Goal: Task Accomplishment & Management: Use online tool/utility

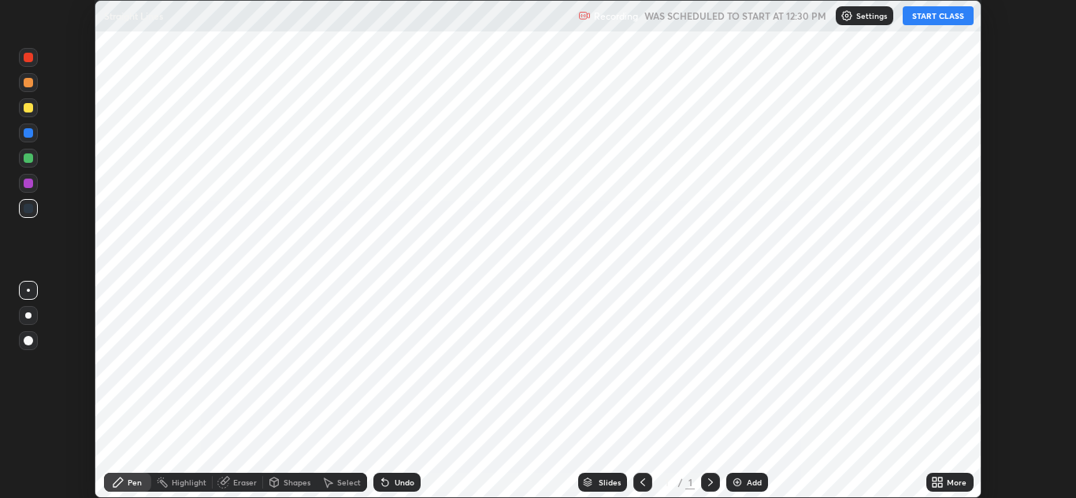
scroll to position [498, 1076]
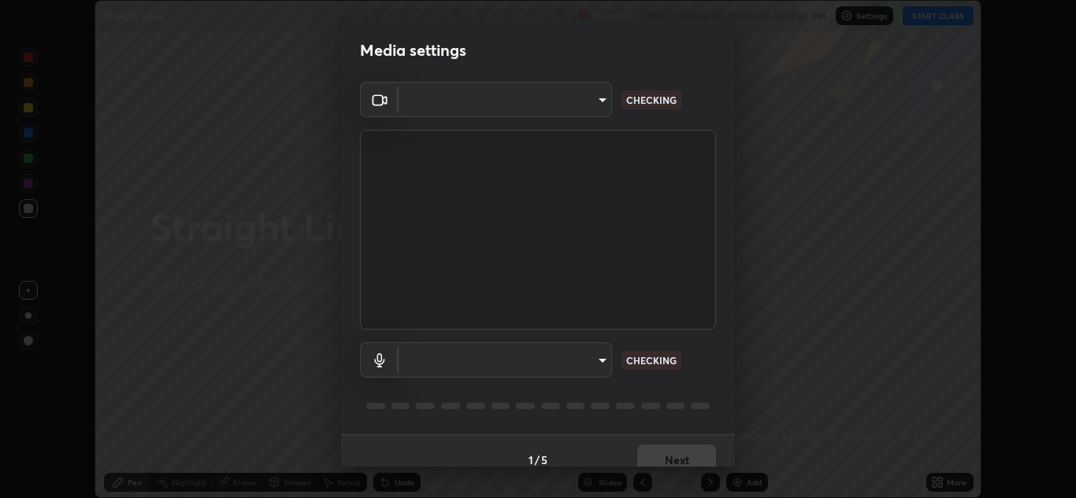
type input "a5fd4db2a2ff04be9e75800ceec395402009cfa99126b0c31c67d7c87717ec82"
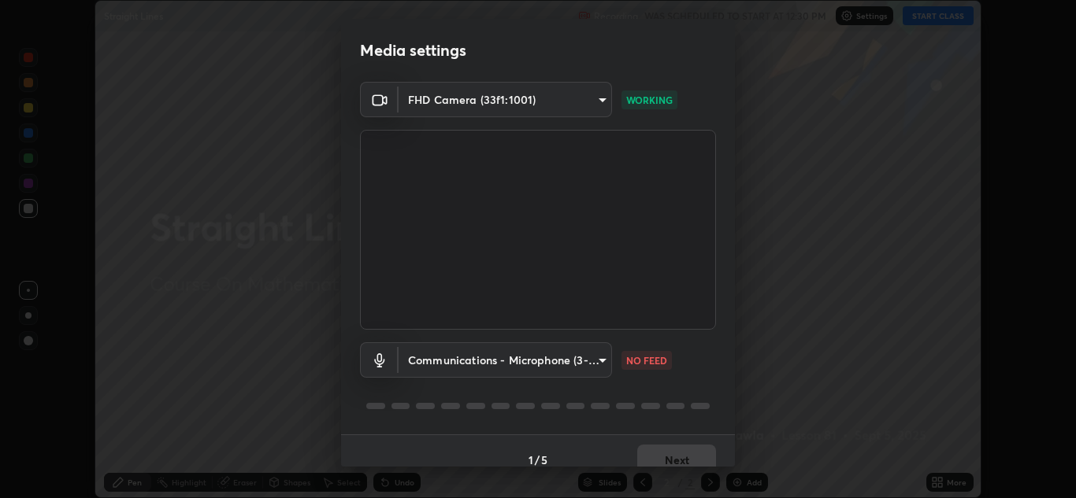
click at [576, 361] on body "Erase all Straight Lines Recording WAS SCHEDULED TO START AT 12:30 PM Settings …" at bounding box center [538, 249] width 1076 height 498
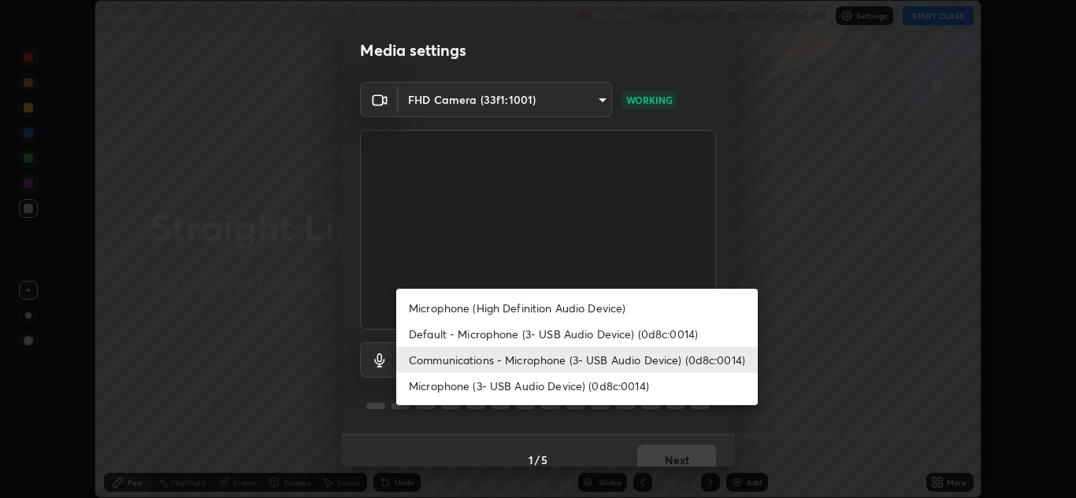
click at [545, 358] on li "Communications - Microphone (3- USB Audio Device) (0d8c:0014)" at bounding box center [576, 360] width 361 height 26
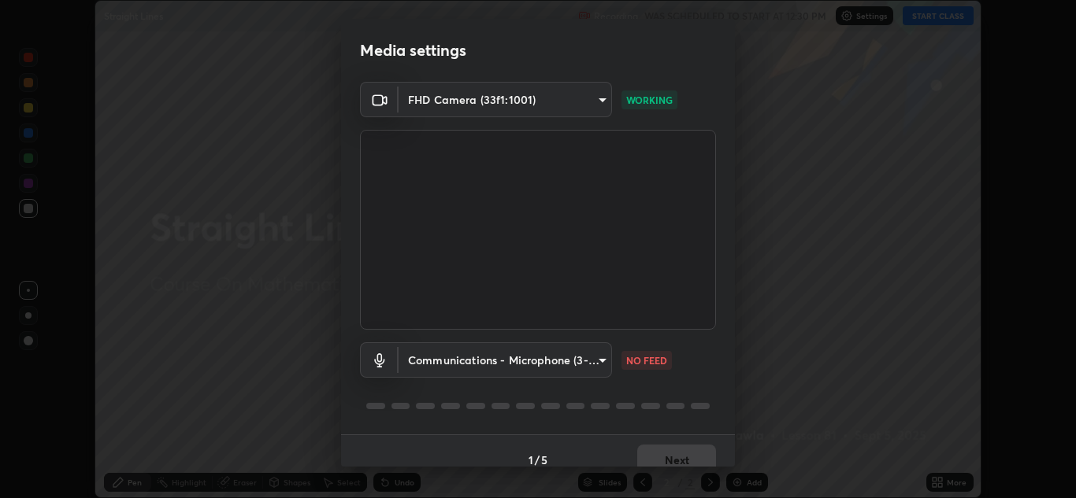
click at [557, 358] on body "Erase all Straight Lines Recording WAS SCHEDULED TO START AT 12:30 PM Settings …" at bounding box center [538, 249] width 1076 height 498
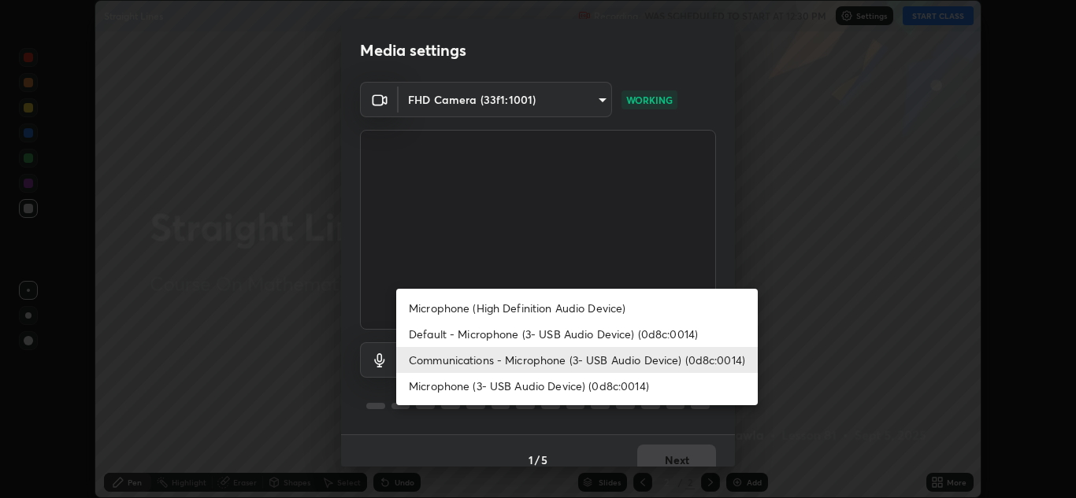
click at [557, 334] on li "Default - Microphone (3- USB Audio Device) (0d8c:0014)" at bounding box center [576, 334] width 361 height 26
type input "default"
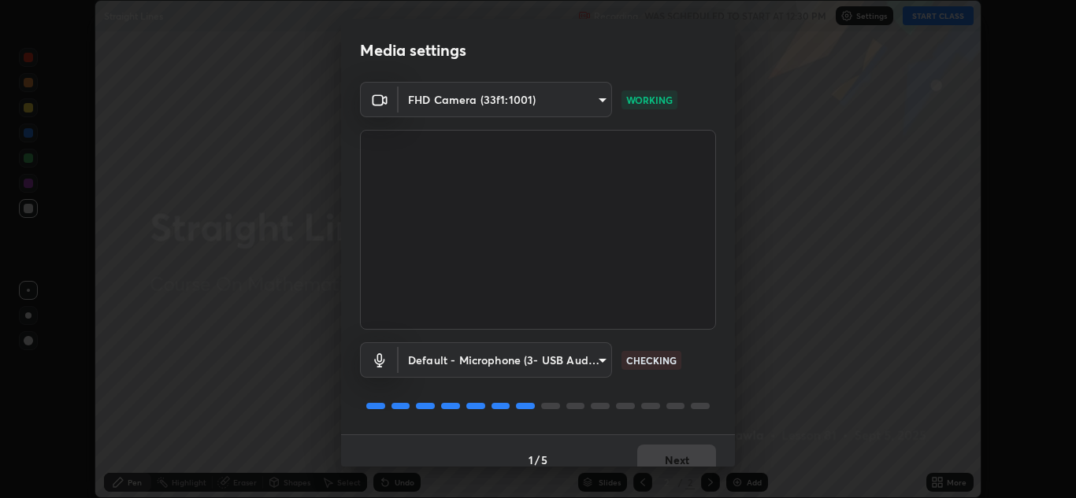
scroll to position [18, 0]
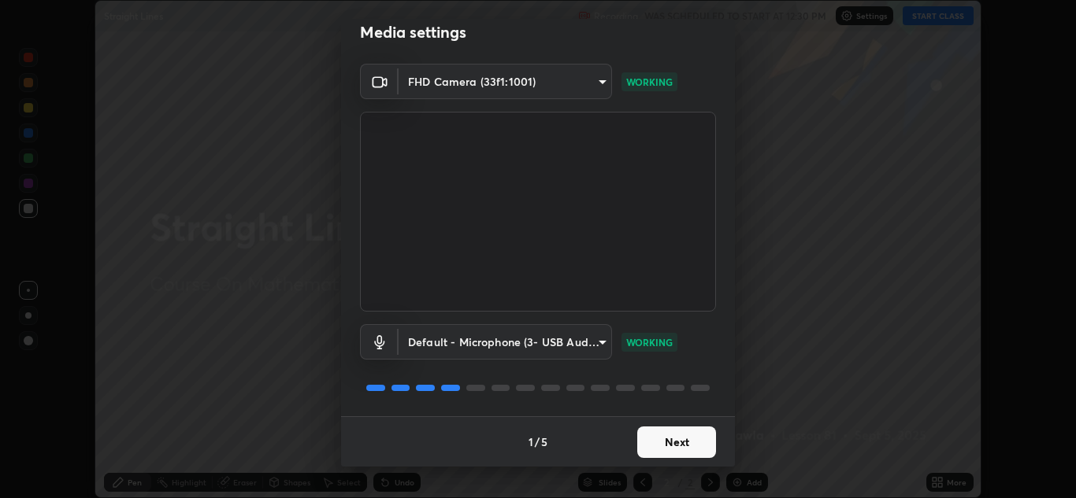
click at [685, 445] on button "Next" at bounding box center [676, 442] width 79 height 31
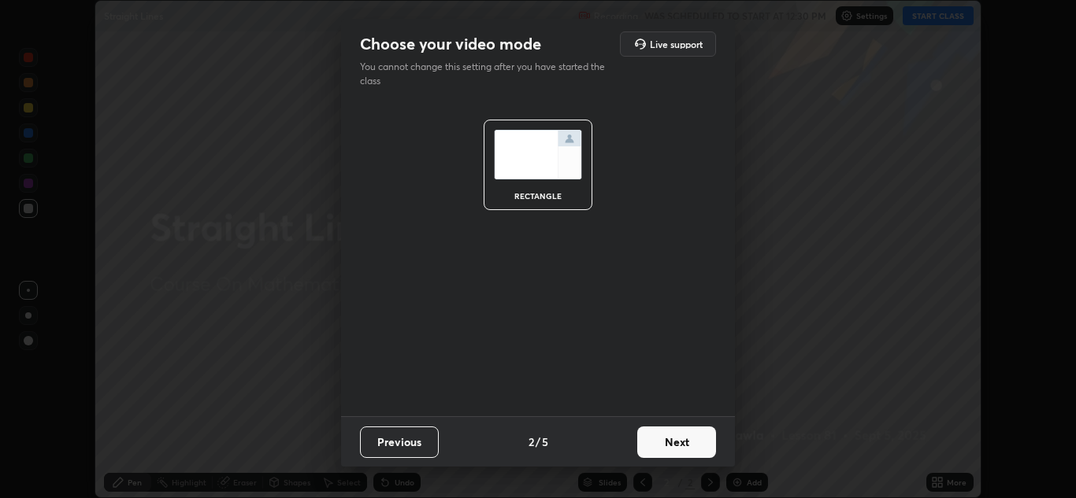
scroll to position [0, 0]
click at [677, 443] on button "Next" at bounding box center [676, 442] width 79 height 31
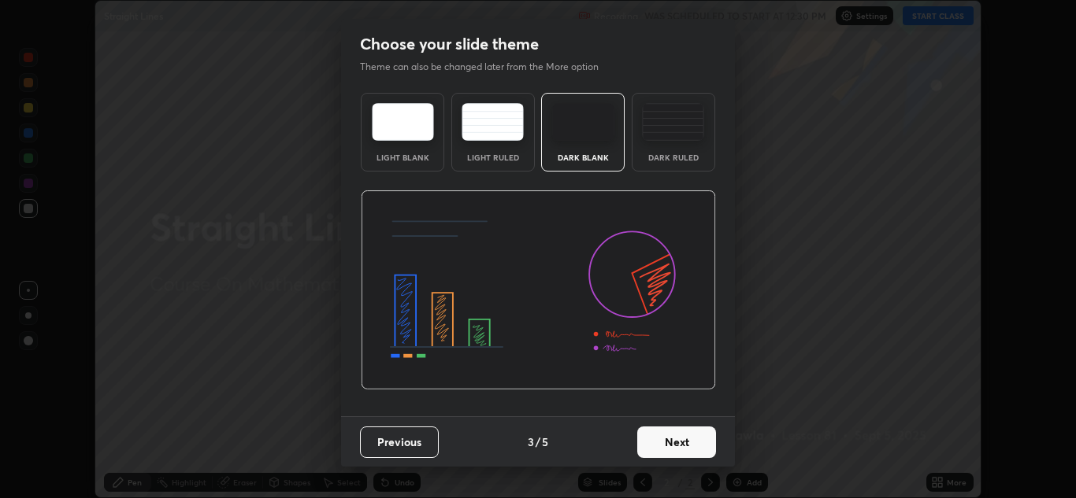
click at [683, 443] on button "Next" at bounding box center [676, 442] width 79 height 31
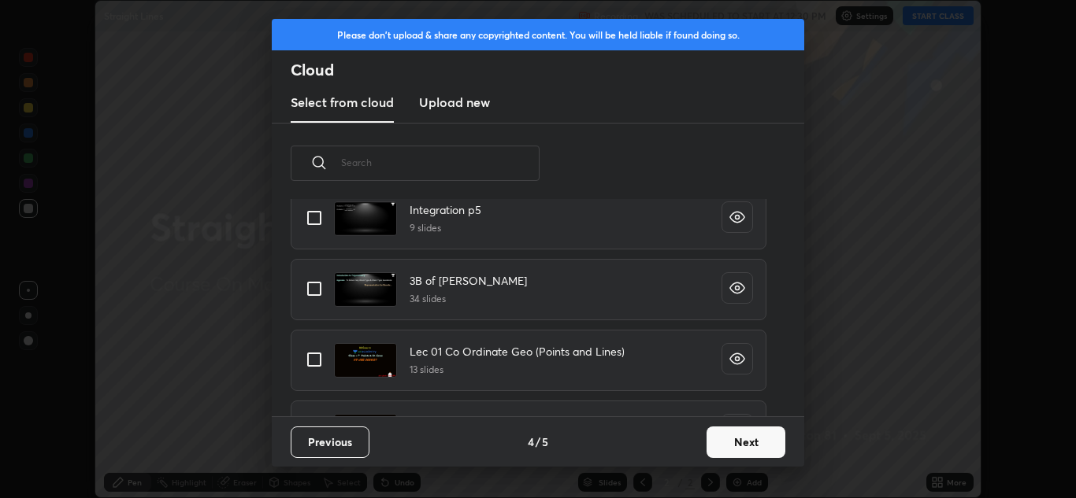
scroll to position [9636, 0]
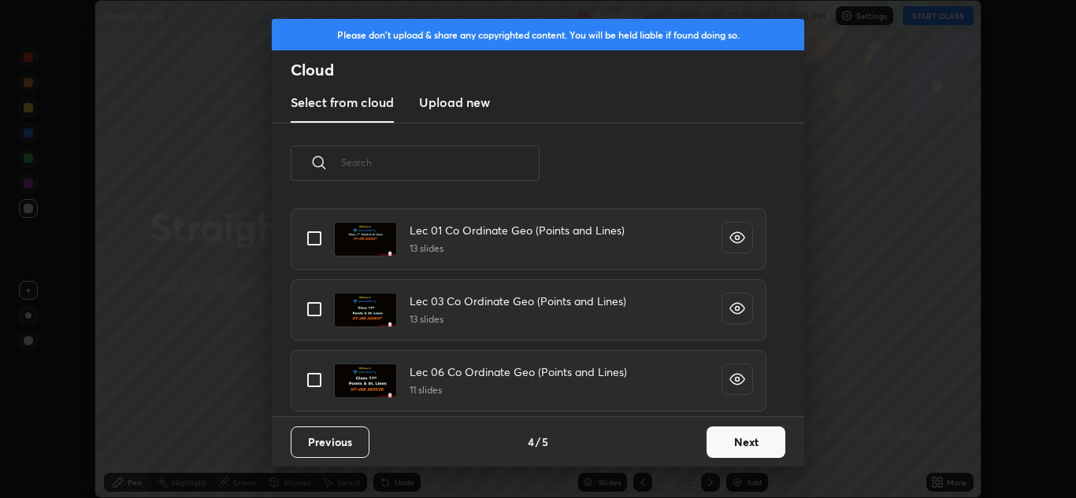
click at [322, 378] on input "grid" at bounding box center [314, 380] width 33 height 33
checkbox input "true"
click at [741, 450] on button "Next" at bounding box center [745, 442] width 79 height 31
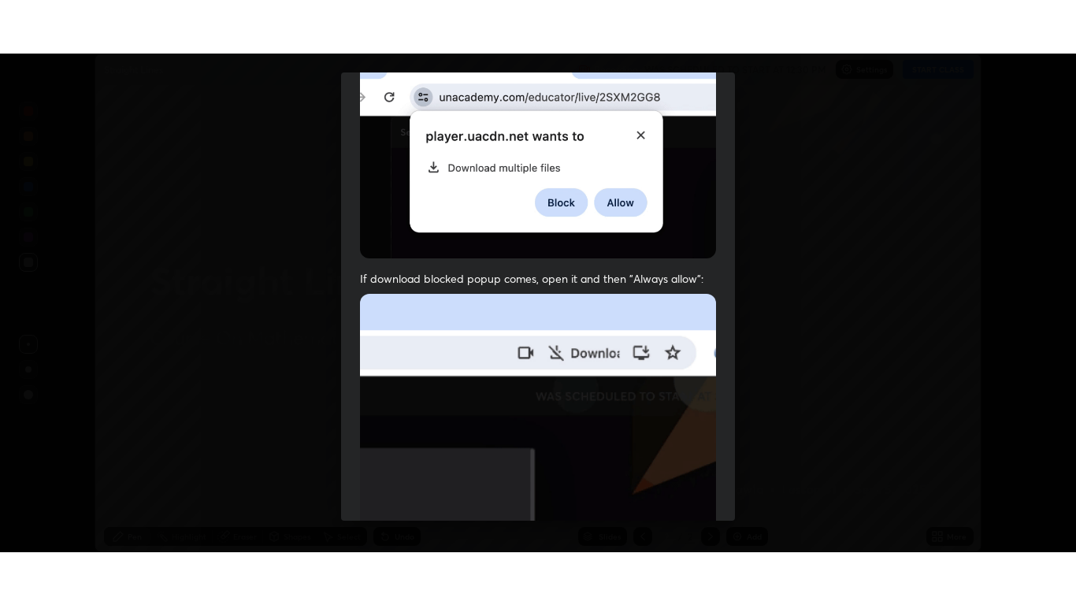
scroll to position [340, 0]
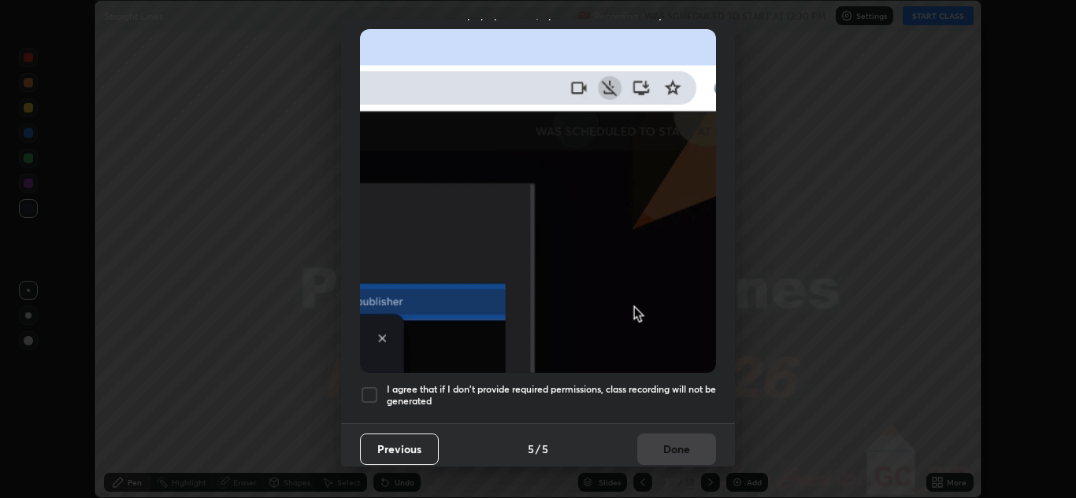
click at [382, 386] on div "I agree that if I don't provide required permissions, class recording will not …" at bounding box center [538, 395] width 356 height 19
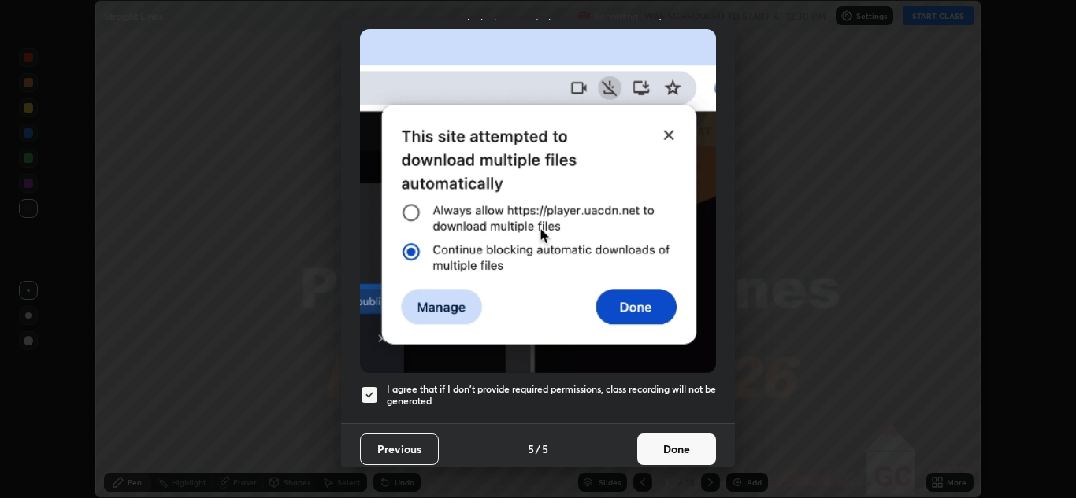
click at [643, 434] on button "Done" at bounding box center [676, 449] width 79 height 31
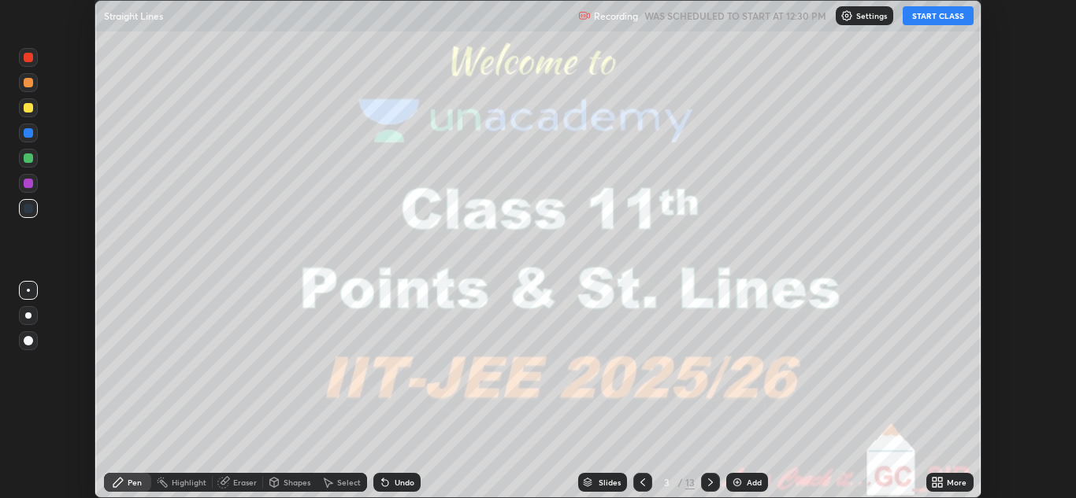
click at [923, 22] on button "START CLASS" at bounding box center [937, 15] width 71 height 19
click at [952, 485] on div "More" at bounding box center [956, 483] width 20 height 8
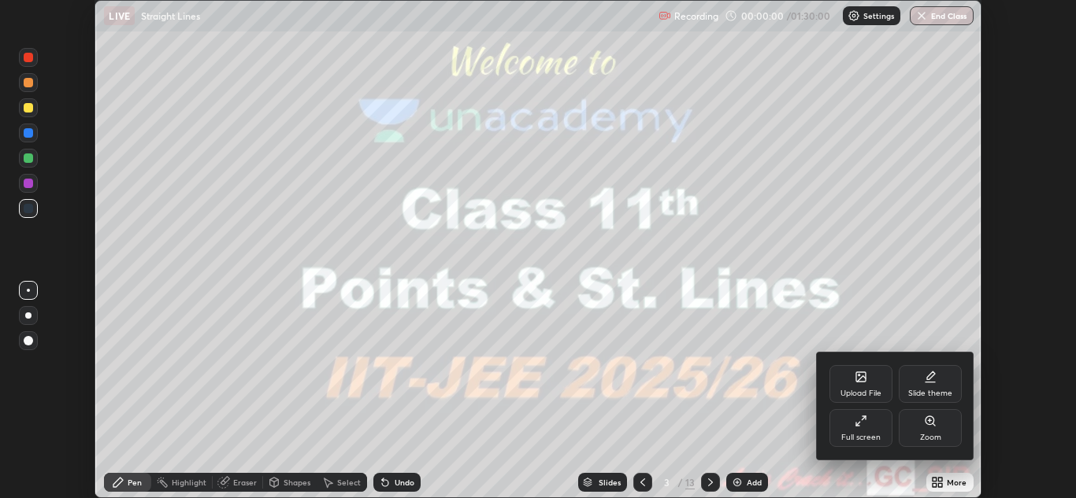
click at [868, 428] on div "Full screen" at bounding box center [860, 428] width 63 height 38
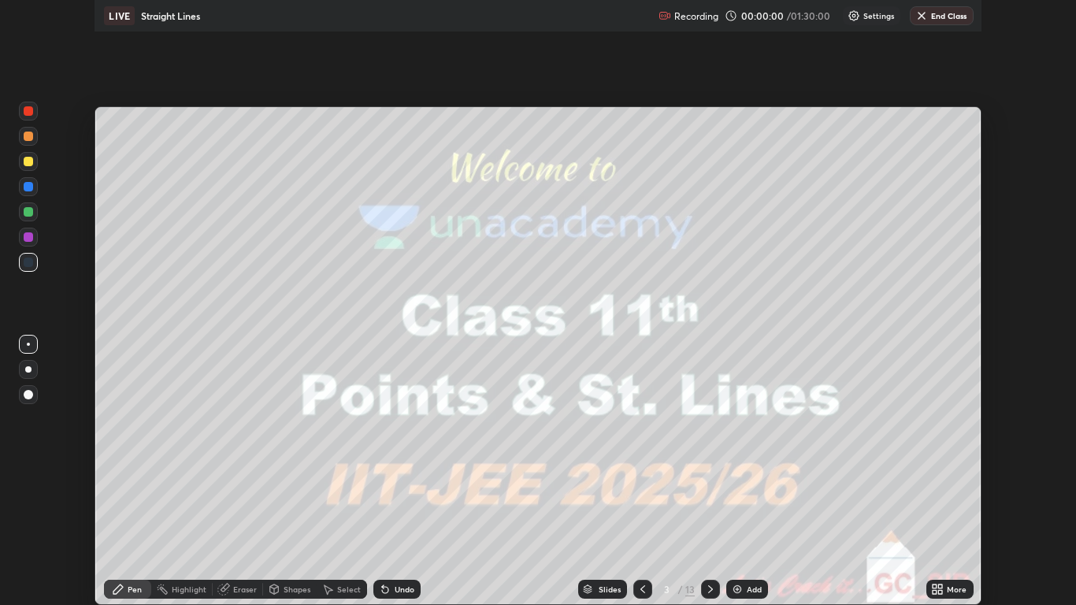
scroll to position [605, 1076]
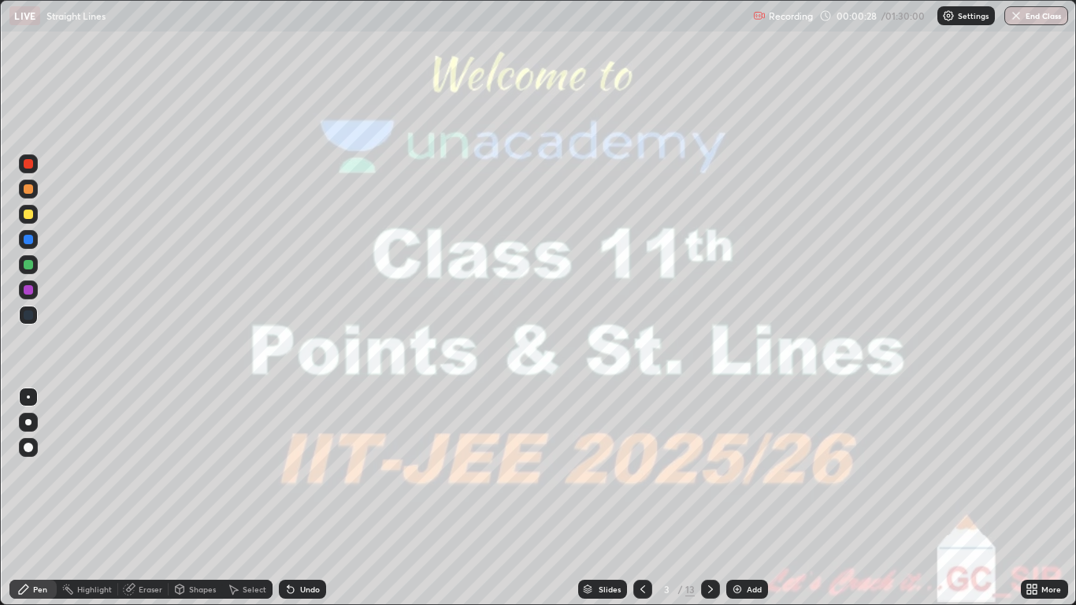
click at [706, 498] on icon at bounding box center [710, 589] width 13 height 13
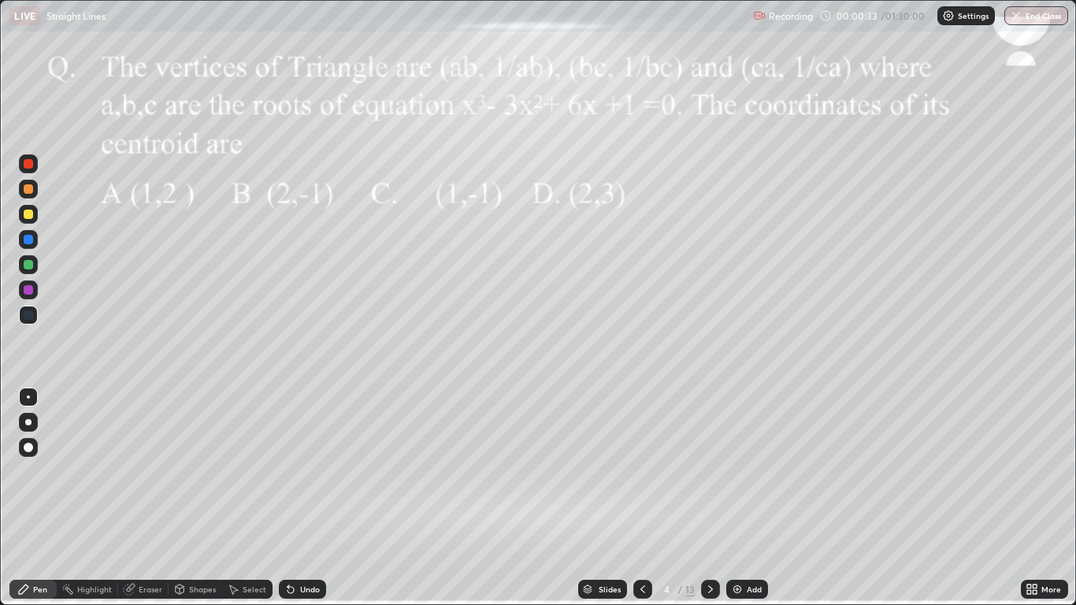
click at [713, 498] on div at bounding box center [710, 589] width 19 height 19
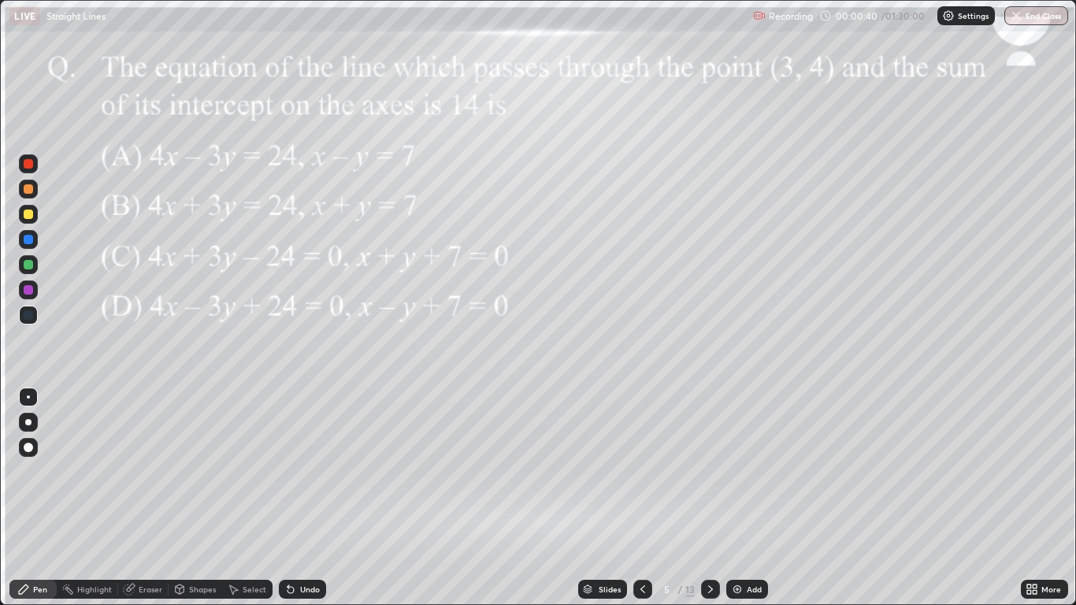
click at [156, 498] on div "Eraser" at bounding box center [151, 589] width 24 height 8
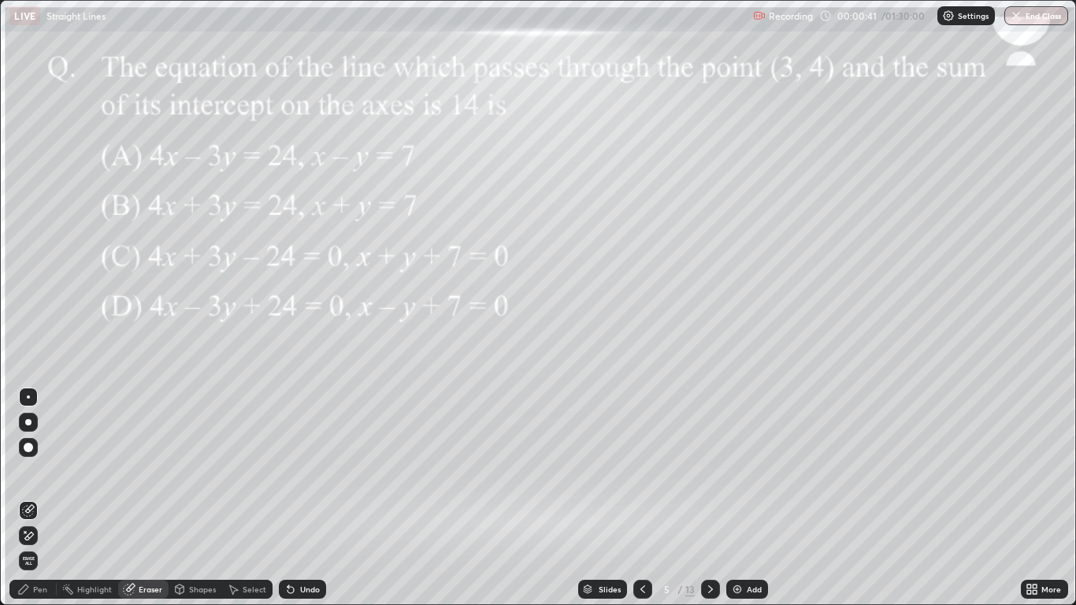
click at [31, 498] on span "Erase all" at bounding box center [28, 560] width 17 height 9
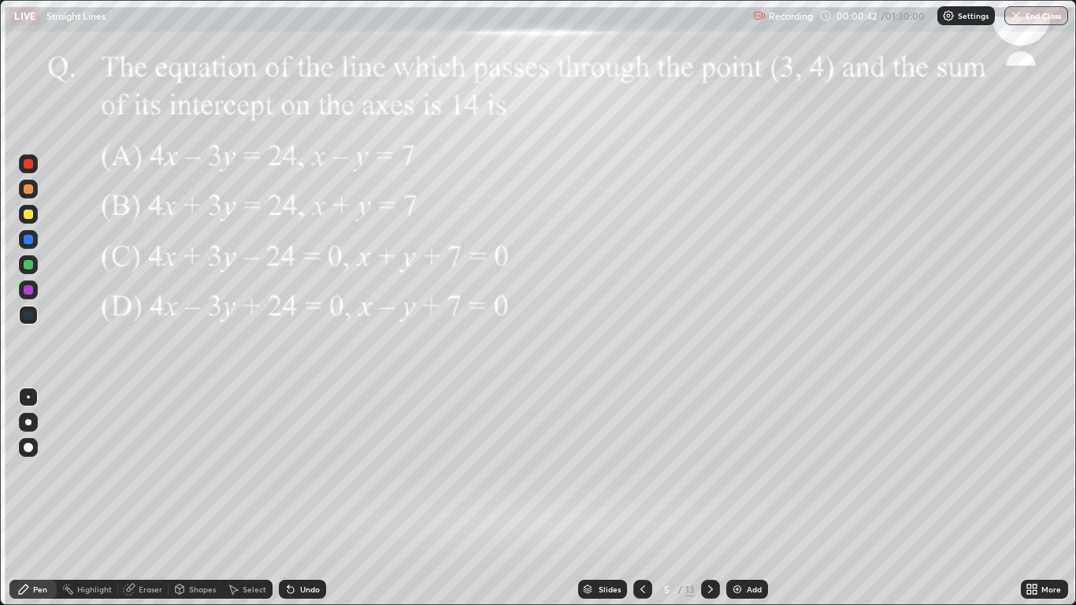
click at [32, 498] on div "Pen" at bounding box center [32, 589] width 47 height 19
click at [32, 430] on div at bounding box center [28, 422] width 19 height 19
click at [35, 291] on div at bounding box center [28, 289] width 19 height 19
click at [711, 498] on icon at bounding box center [710, 589] width 5 height 8
click at [642, 498] on icon at bounding box center [642, 589] width 13 height 13
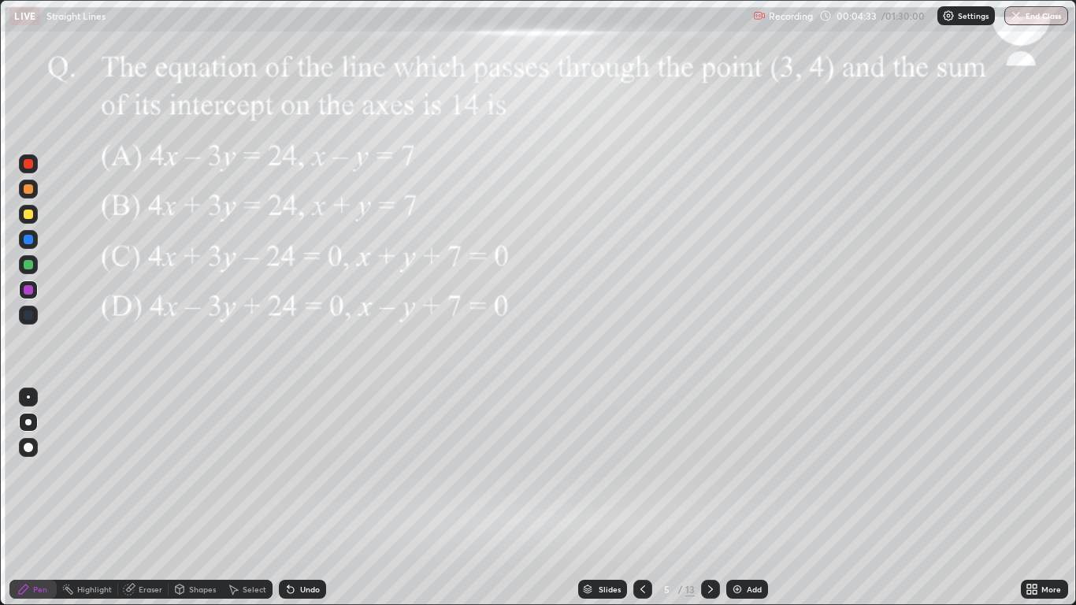
click at [29, 214] on div at bounding box center [28, 213] width 9 height 9
click at [28, 266] on div at bounding box center [28, 264] width 9 height 9
click at [25, 291] on div at bounding box center [28, 289] width 9 height 9
click at [303, 498] on div "Undo" at bounding box center [310, 589] width 20 height 8
click at [709, 498] on icon at bounding box center [710, 589] width 13 height 13
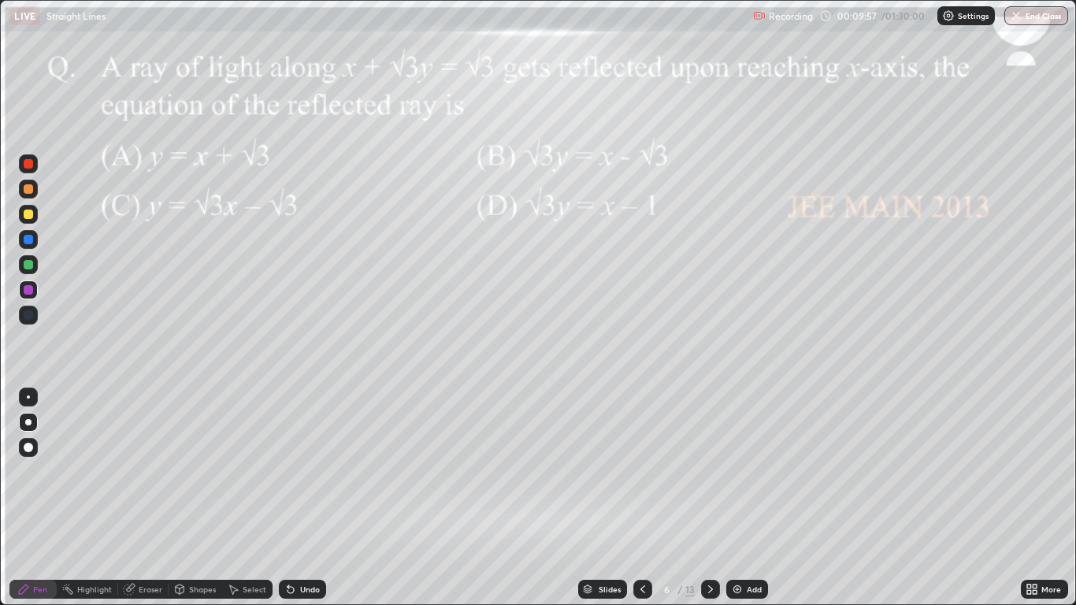
click at [28, 214] on div at bounding box center [28, 213] width 9 height 9
click at [644, 498] on icon at bounding box center [642, 589] width 13 height 13
click at [754, 498] on div "Add" at bounding box center [753, 589] width 15 height 8
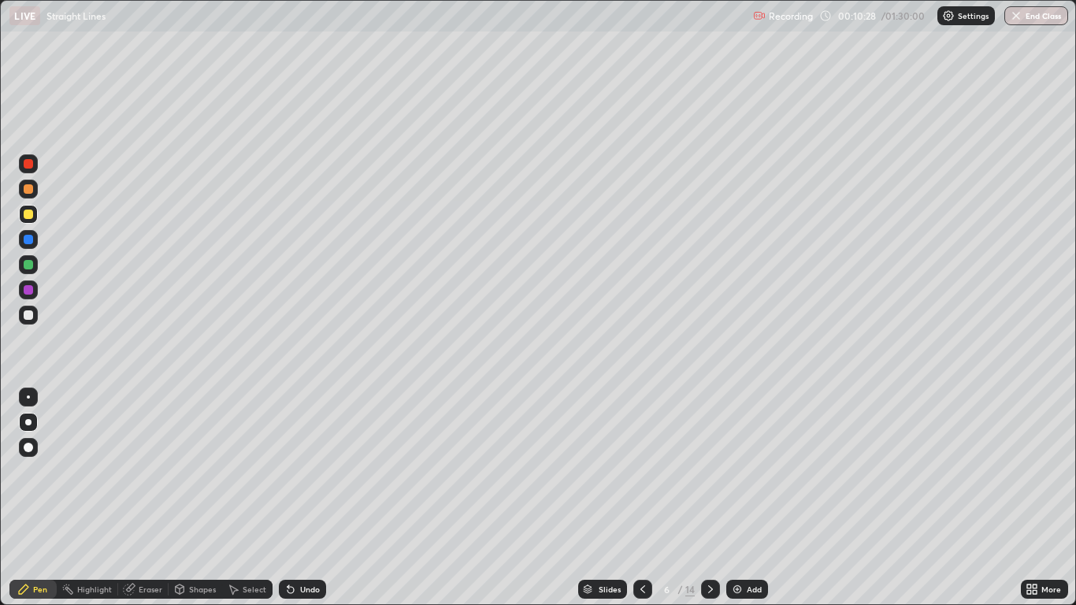
click at [31, 320] on div at bounding box center [28, 315] width 19 height 19
click at [28, 192] on div at bounding box center [28, 188] width 9 height 9
click at [26, 323] on div at bounding box center [28, 315] width 19 height 19
click at [29, 319] on div at bounding box center [28, 314] width 9 height 9
click at [30, 321] on div at bounding box center [28, 315] width 19 height 19
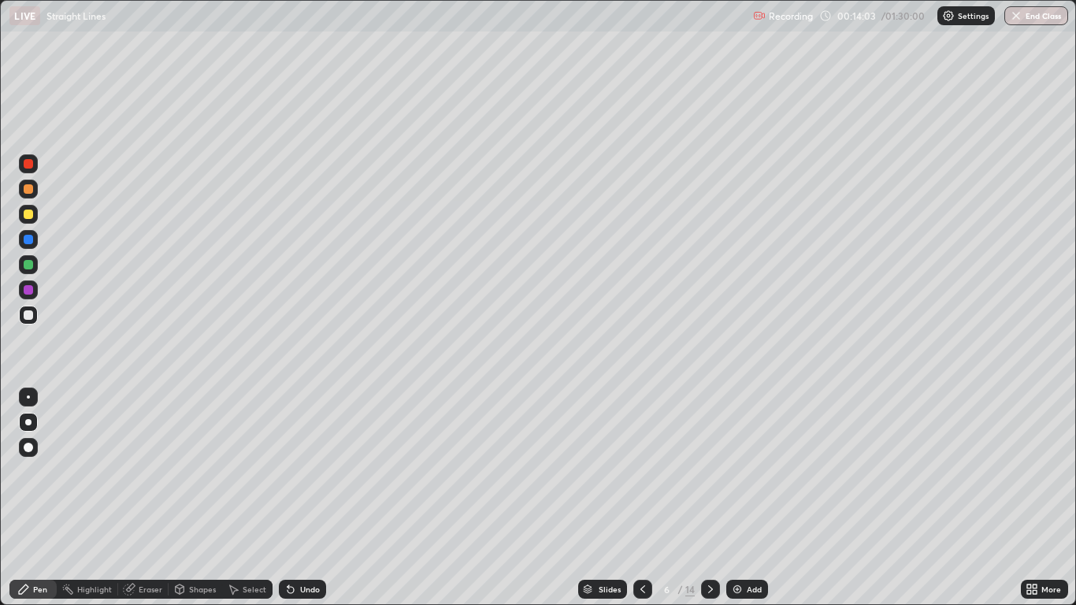
click at [300, 498] on div "Undo" at bounding box center [310, 589] width 20 height 8
click at [296, 498] on div "Undo" at bounding box center [302, 589] width 47 height 19
click at [29, 239] on div at bounding box center [28, 239] width 9 height 9
click at [148, 498] on div "Eraser" at bounding box center [151, 589] width 24 height 8
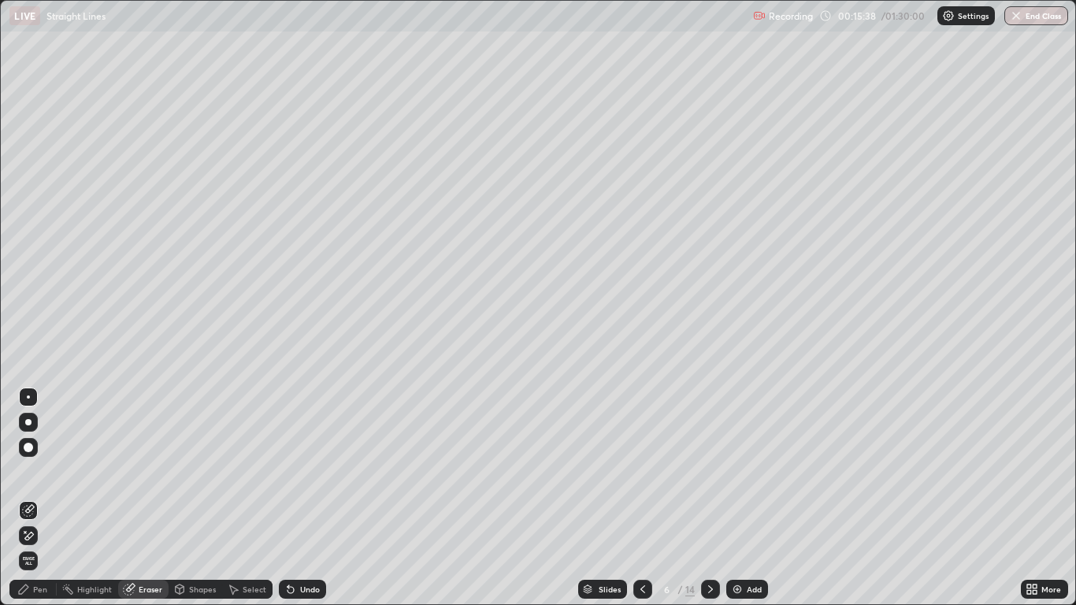
click at [31, 498] on icon at bounding box center [29, 535] width 9 height 8
click at [47, 498] on div "Pen" at bounding box center [40, 589] width 14 height 8
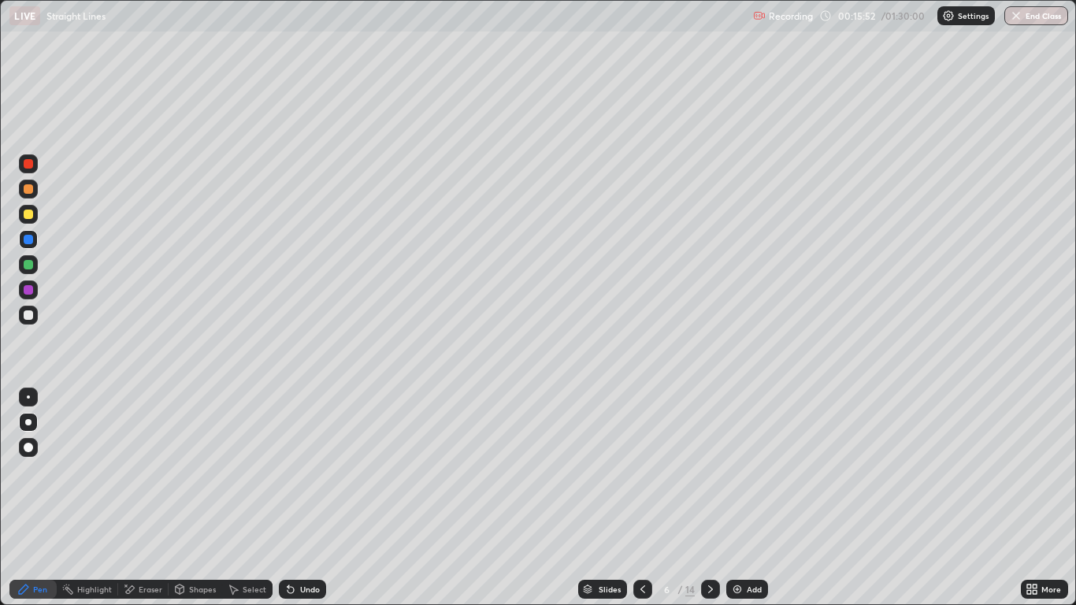
click at [25, 315] on div at bounding box center [28, 314] width 9 height 9
click at [26, 290] on div at bounding box center [28, 289] width 9 height 9
click at [34, 216] on div at bounding box center [28, 214] width 19 height 19
click at [202, 498] on div "Shapes" at bounding box center [202, 589] width 27 height 8
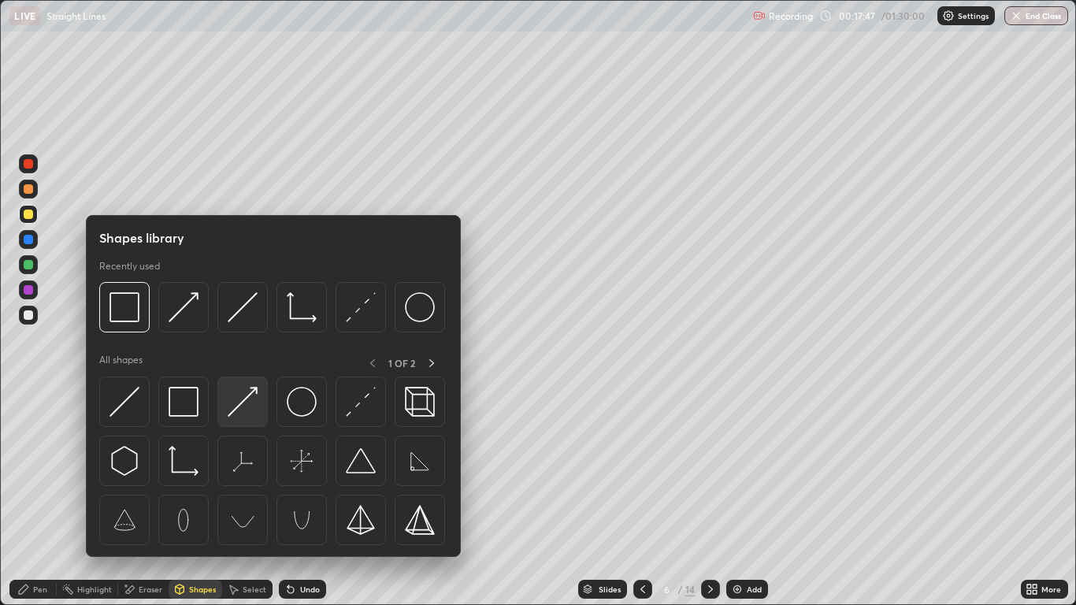
click at [244, 409] on img at bounding box center [243, 402] width 30 height 30
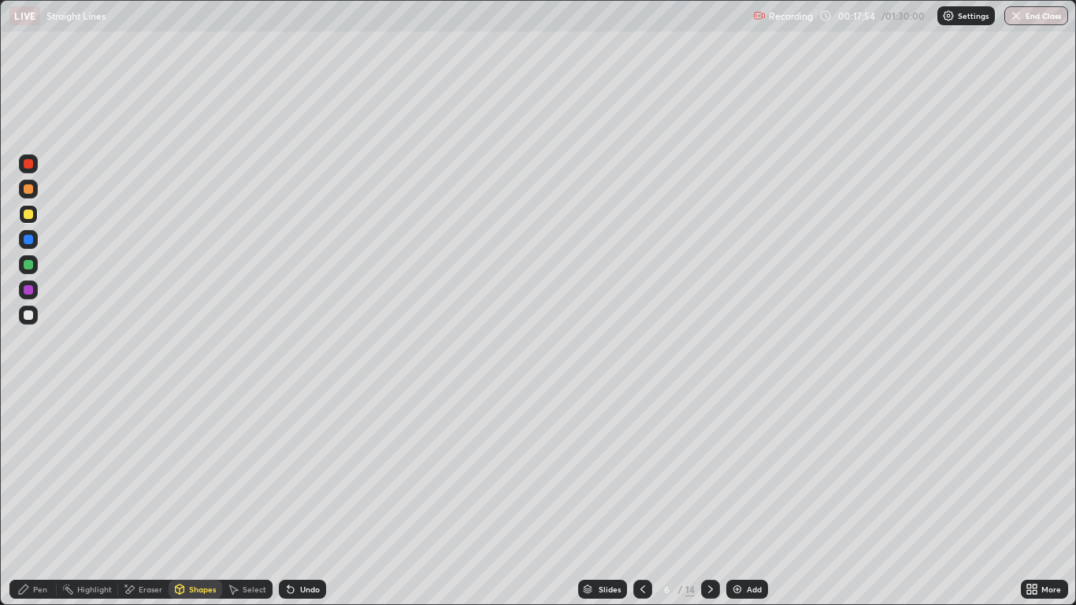
click at [39, 498] on div "Pen" at bounding box center [40, 589] width 14 height 8
click at [29, 290] on div at bounding box center [28, 289] width 9 height 9
click at [29, 194] on div at bounding box center [28, 189] width 19 height 19
click at [315, 498] on div "Undo" at bounding box center [310, 589] width 20 height 8
click at [27, 290] on div at bounding box center [28, 289] width 9 height 9
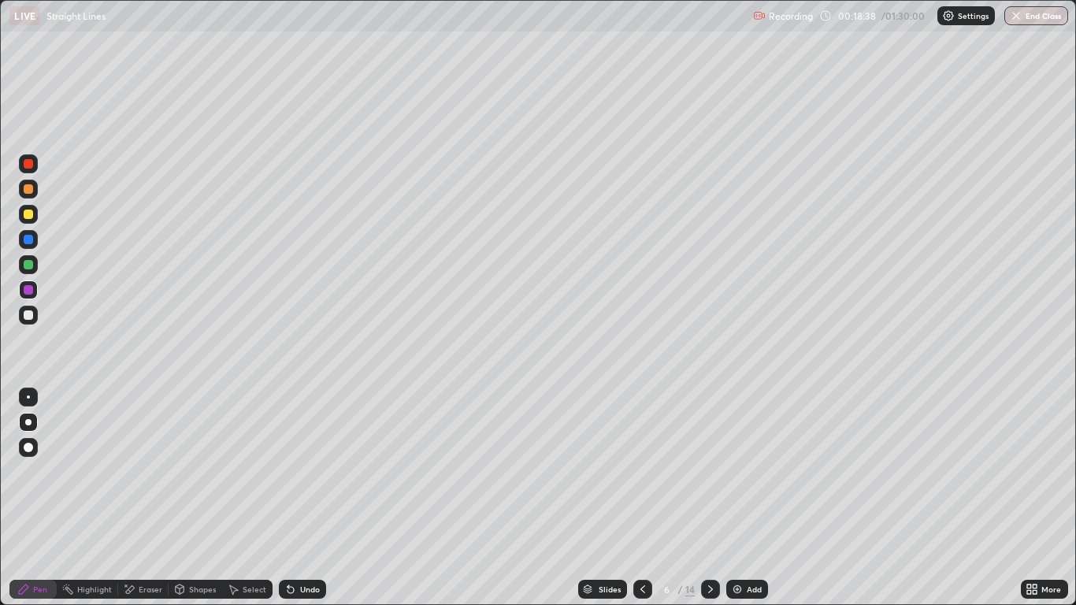
click at [35, 317] on div at bounding box center [28, 315] width 19 height 19
click at [709, 498] on icon at bounding box center [710, 589] width 13 height 13
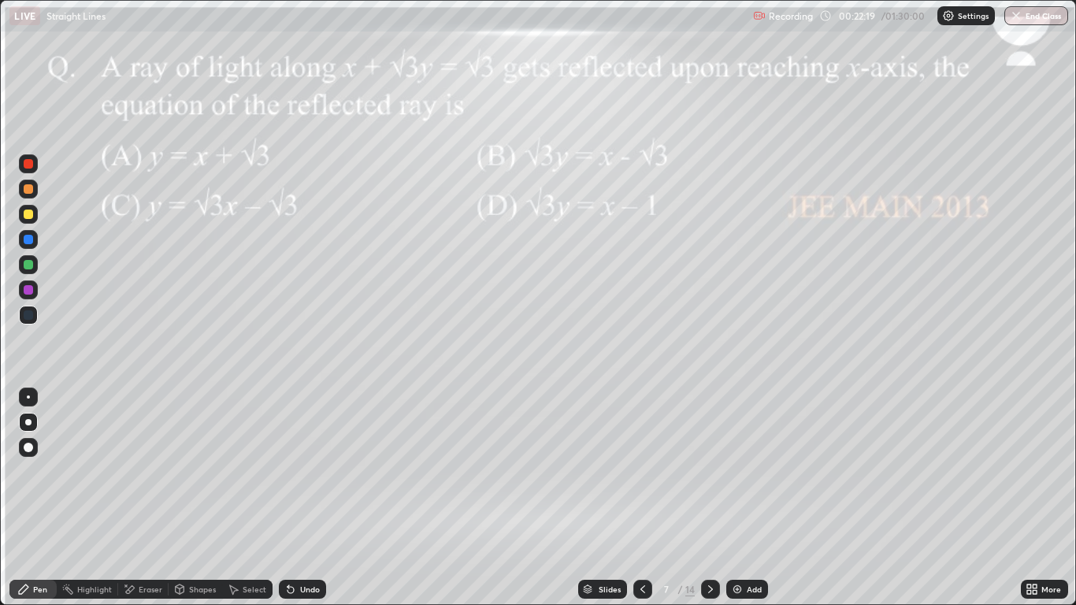
click at [642, 498] on icon at bounding box center [642, 589] width 13 height 13
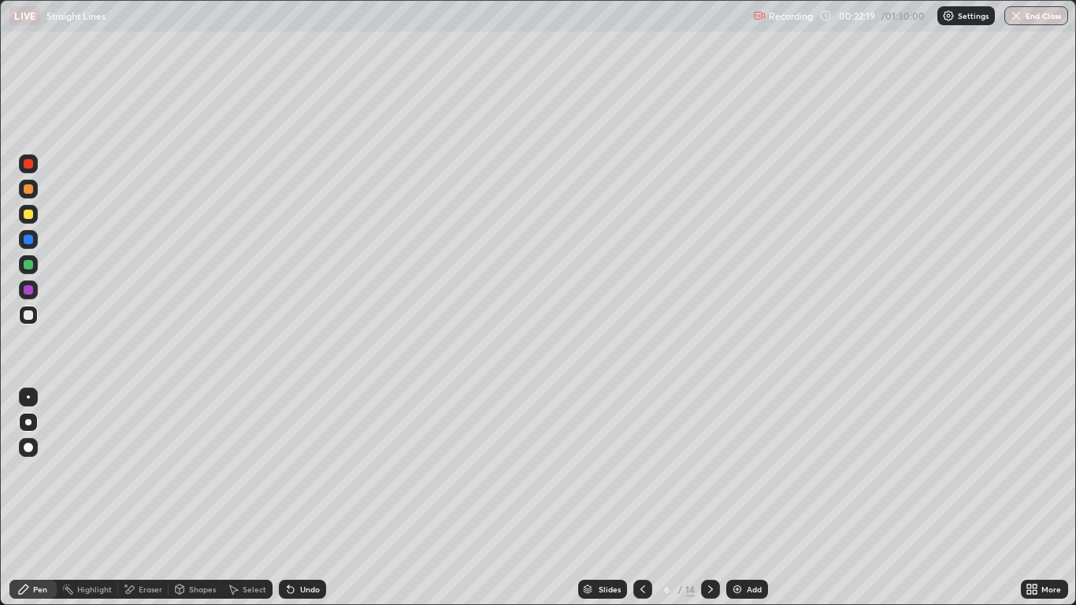
click at [750, 498] on div "Add" at bounding box center [747, 589] width 42 height 19
click at [709, 498] on icon at bounding box center [710, 589] width 13 height 13
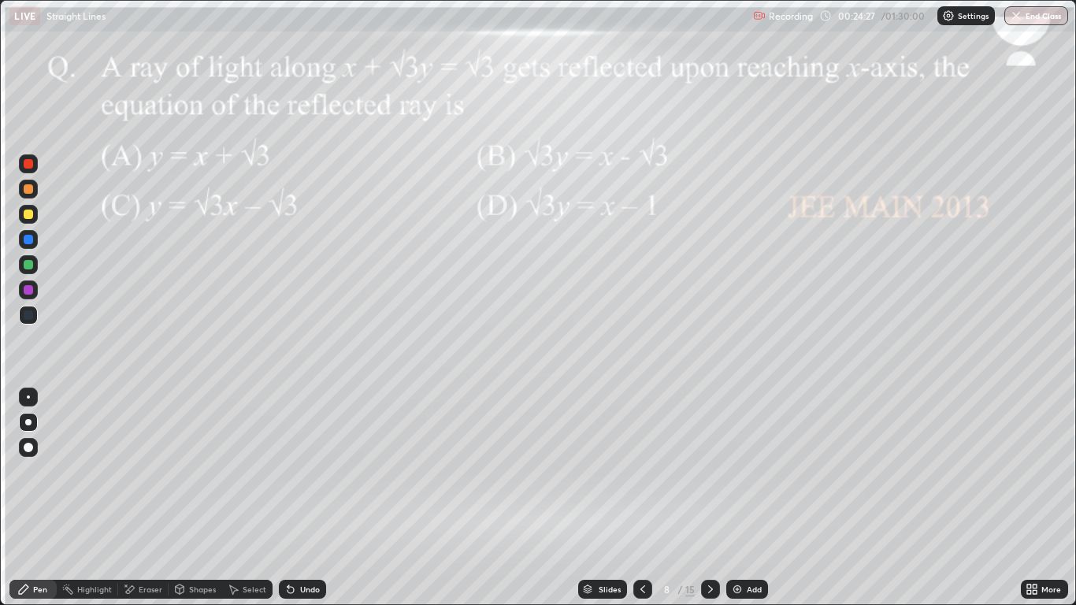
click at [34, 213] on div at bounding box center [28, 214] width 19 height 19
click at [28, 215] on div at bounding box center [28, 213] width 9 height 9
click at [35, 219] on div at bounding box center [28, 214] width 19 height 19
click at [303, 498] on div "Undo" at bounding box center [302, 589] width 47 height 19
click at [302, 498] on div "Undo" at bounding box center [299, 588] width 54 height 31
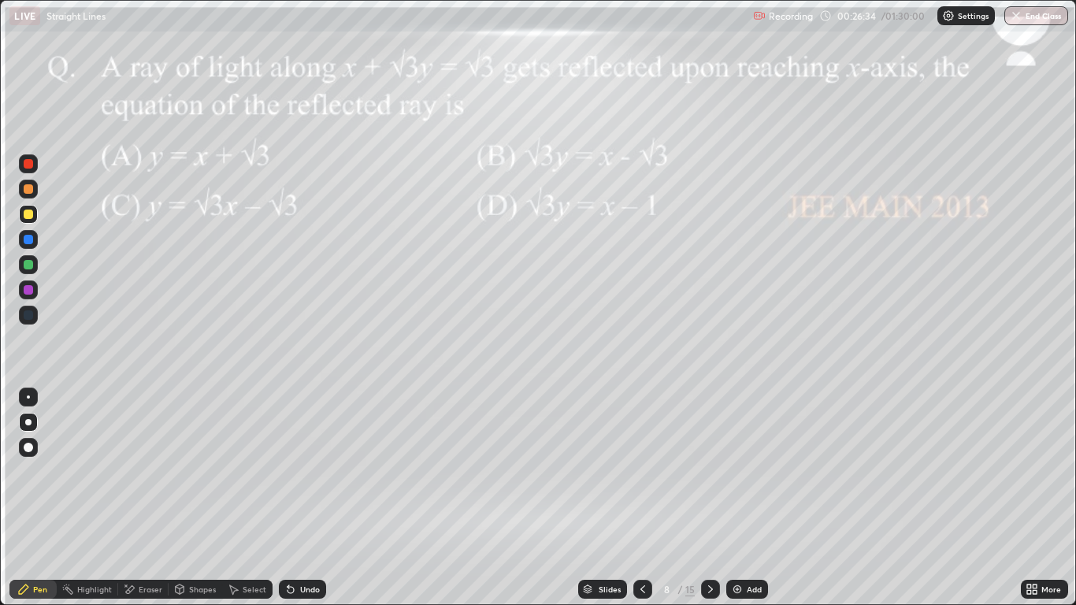
click at [30, 271] on div at bounding box center [28, 264] width 19 height 19
click at [308, 498] on div "Undo" at bounding box center [310, 589] width 20 height 8
click at [29, 265] on div at bounding box center [28, 264] width 9 height 9
click at [29, 290] on div at bounding box center [28, 289] width 9 height 9
click at [31, 288] on div at bounding box center [28, 289] width 9 height 9
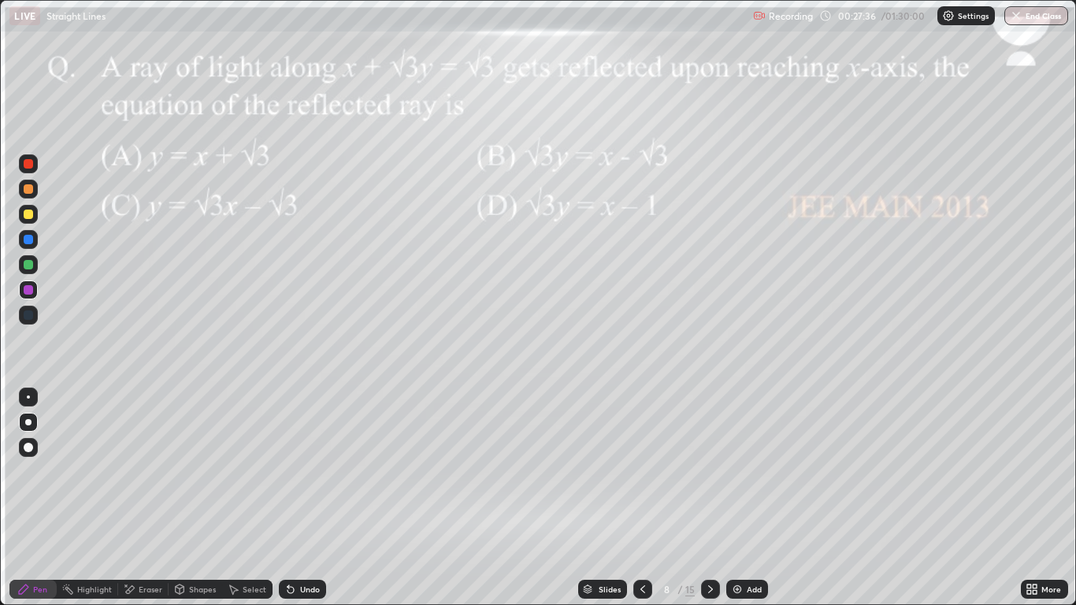
click at [31, 241] on div at bounding box center [28, 239] width 9 height 9
click at [28, 288] on div at bounding box center [28, 289] width 9 height 9
click at [31, 159] on div at bounding box center [28, 163] width 9 height 9
click at [30, 268] on div at bounding box center [28, 264] width 9 height 9
click at [31, 291] on div at bounding box center [28, 289] width 9 height 9
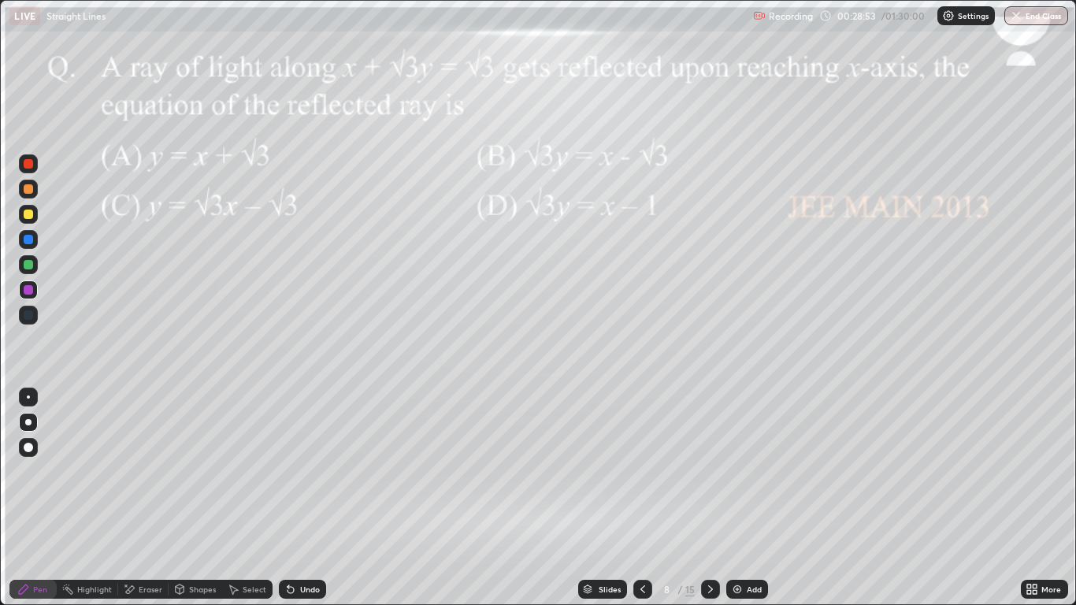
click at [31, 269] on div at bounding box center [28, 264] width 9 height 9
click at [29, 240] on div at bounding box center [28, 239] width 9 height 9
click at [715, 498] on icon at bounding box center [710, 589] width 13 height 13
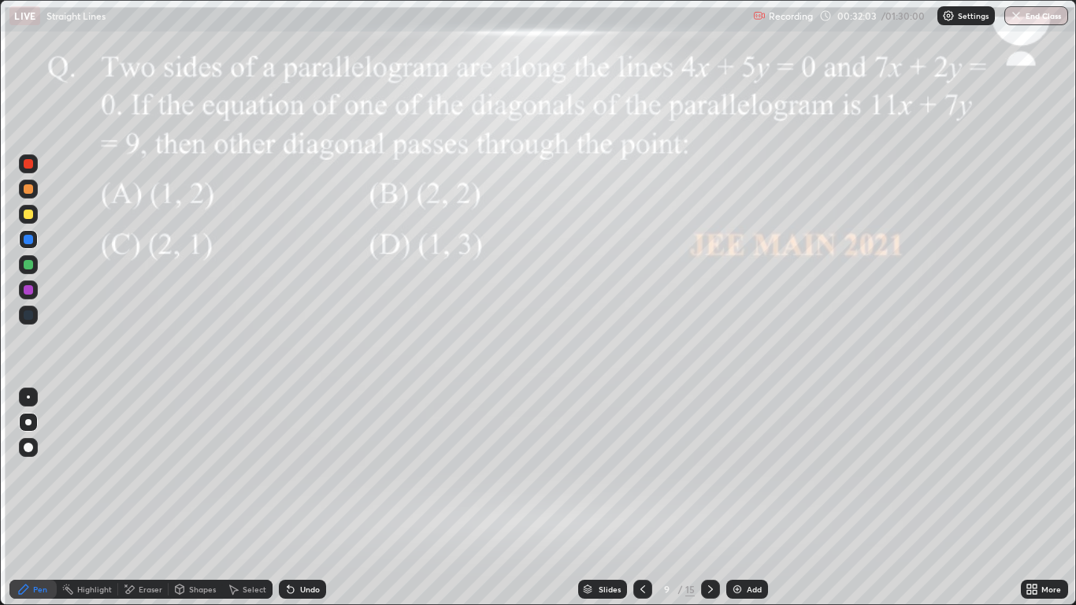
click at [642, 498] on icon at bounding box center [642, 589] width 13 height 13
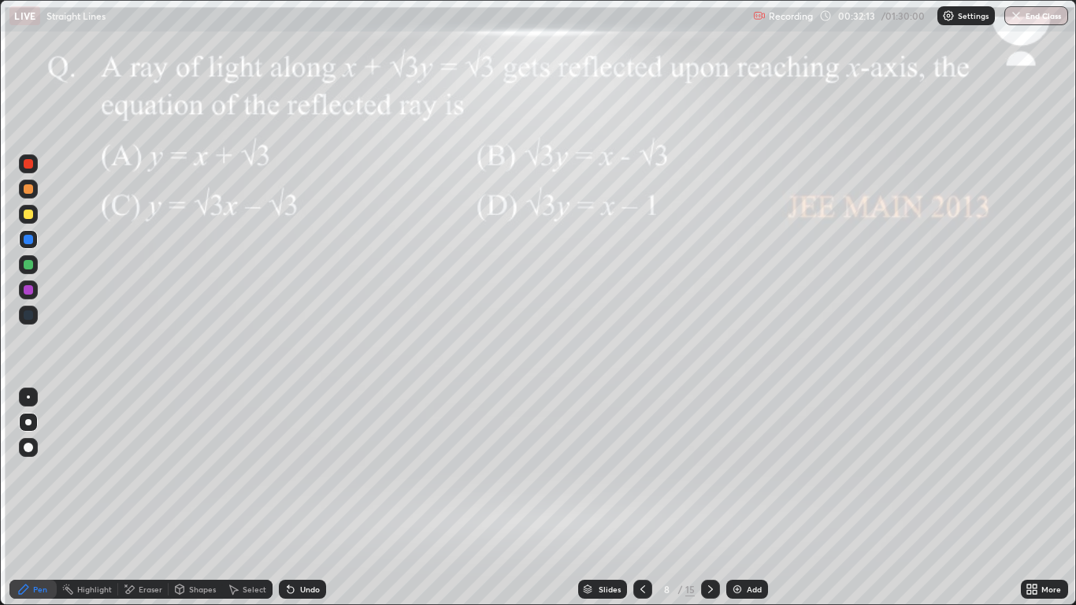
click at [710, 498] on icon at bounding box center [710, 589] width 13 height 13
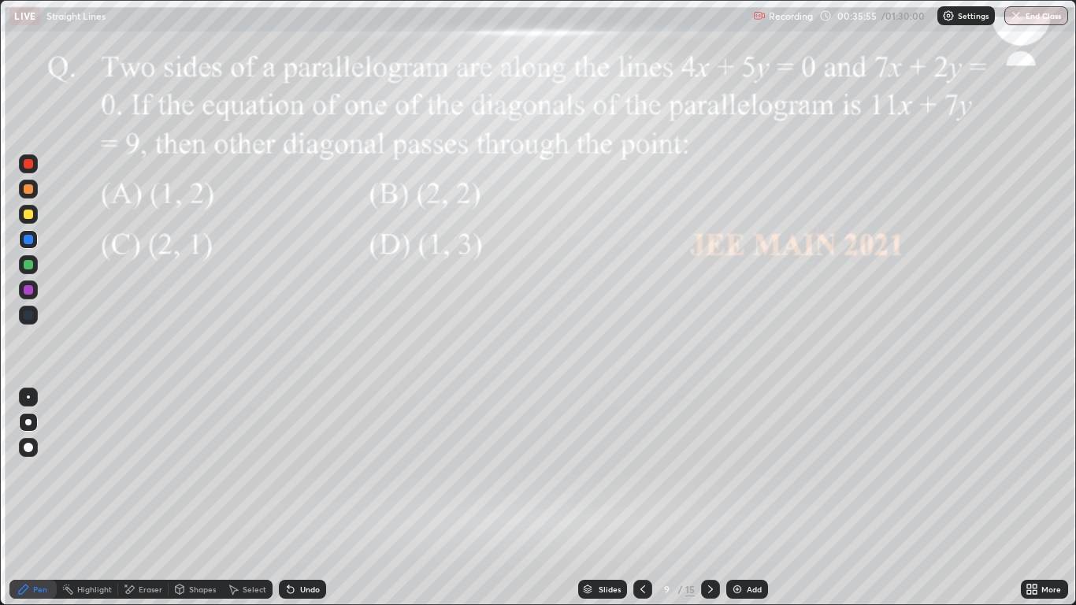
click at [28, 266] on div at bounding box center [28, 264] width 9 height 9
click at [26, 289] on div at bounding box center [28, 289] width 9 height 9
click at [28, 215] on div at bounding box center [28, 213] width 9 height 9
click at [180, 498] on icon at bounding box center [180, 591] width 0 height 6
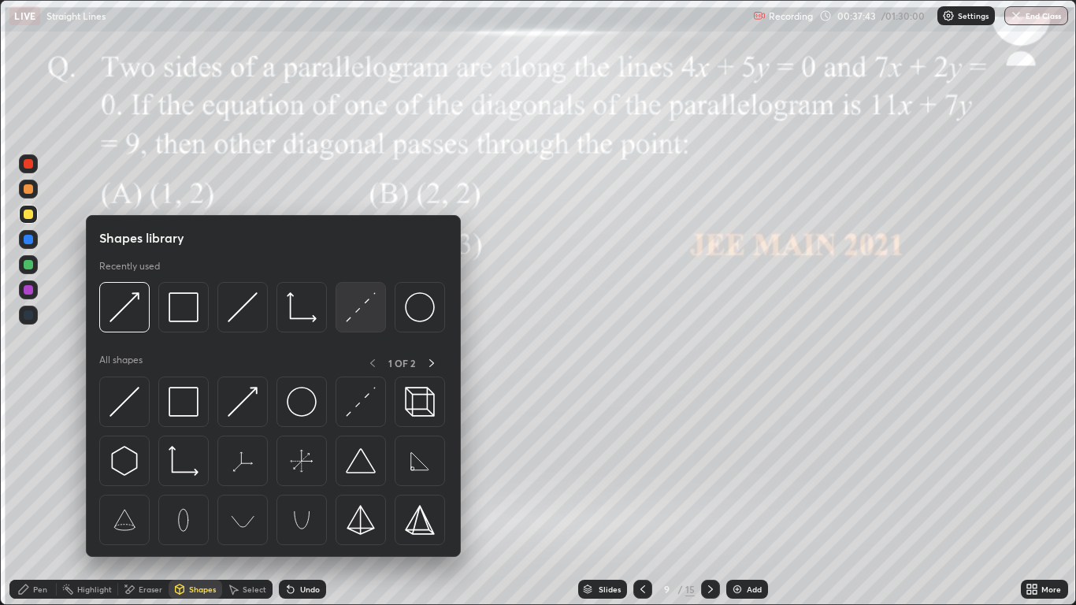
click at [352, 320] on img at bounding box center [361, 307] width 30 height 30
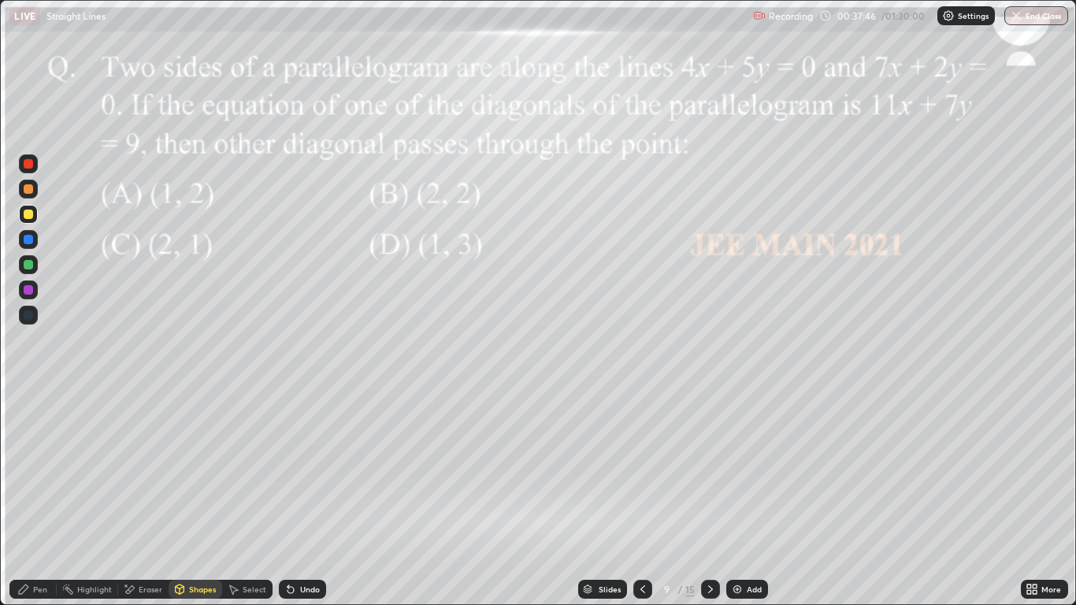
click at [29, 239] on div at bounding box center [28, 239] width 9 height 9
click at [29, 242] on div at bounding box center [28, 239] width 9 height 9
click at [28, 217] on div at bounding box center [28, 213] width 9 height 9
click at [28, 190] on div at bounding box center [28, 188] width 9 height 9
click at [32, 498] on div "Pen" at bounding box center [32, 589] width 47 height 19
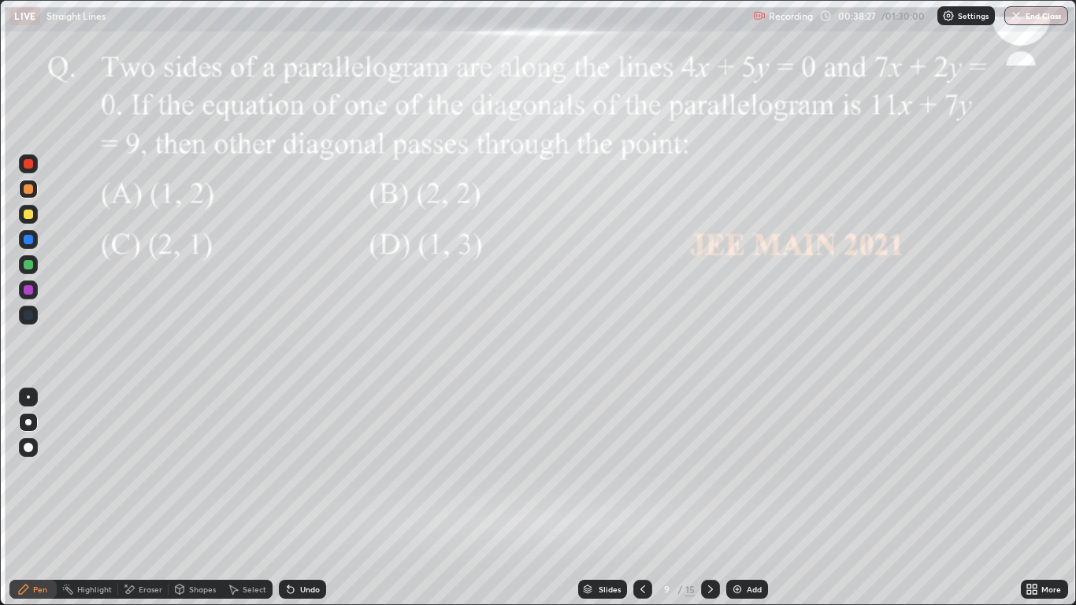
click at [297, 498] on div "Undo" at bounding box center [302, 589] width 47 height 19
click at [307, 498] on div "Undo" at bounding box center [310, 589] width 20 height 8
click at [143, 498] on div "Eraser" at bounding box center [151, 589] width 24 height 8
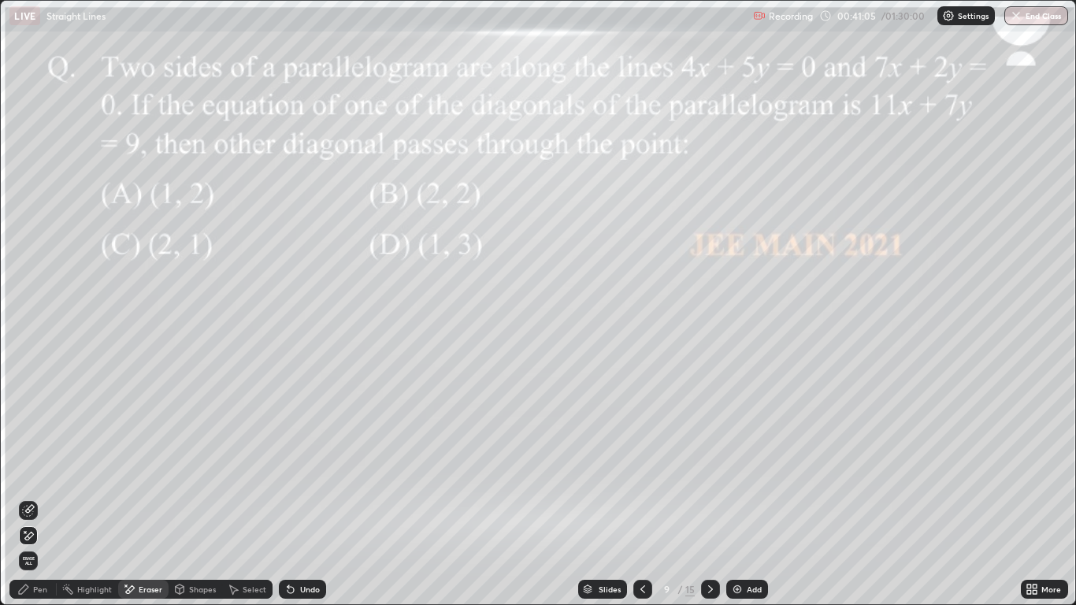
click at [44, 498] on div "Pen" at bounding box center [32, 589] width 47 height 19
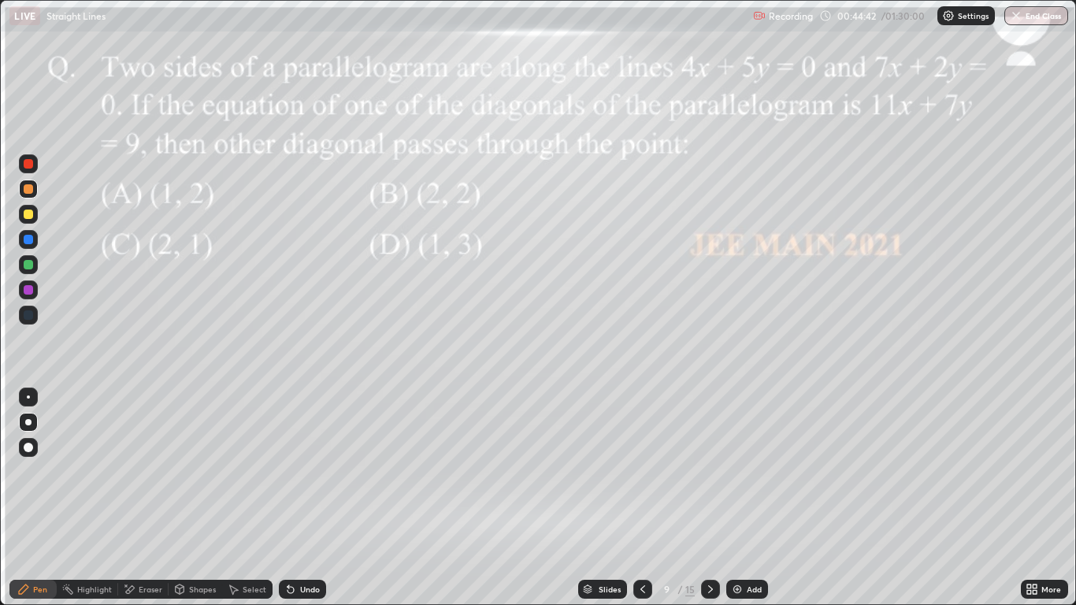
click at [294, 498] on icon at bounding box center [290, 589] width 13 height 13
click at [744, 498] on div "Add" at bounding box center [747, 589] width 42 height 19
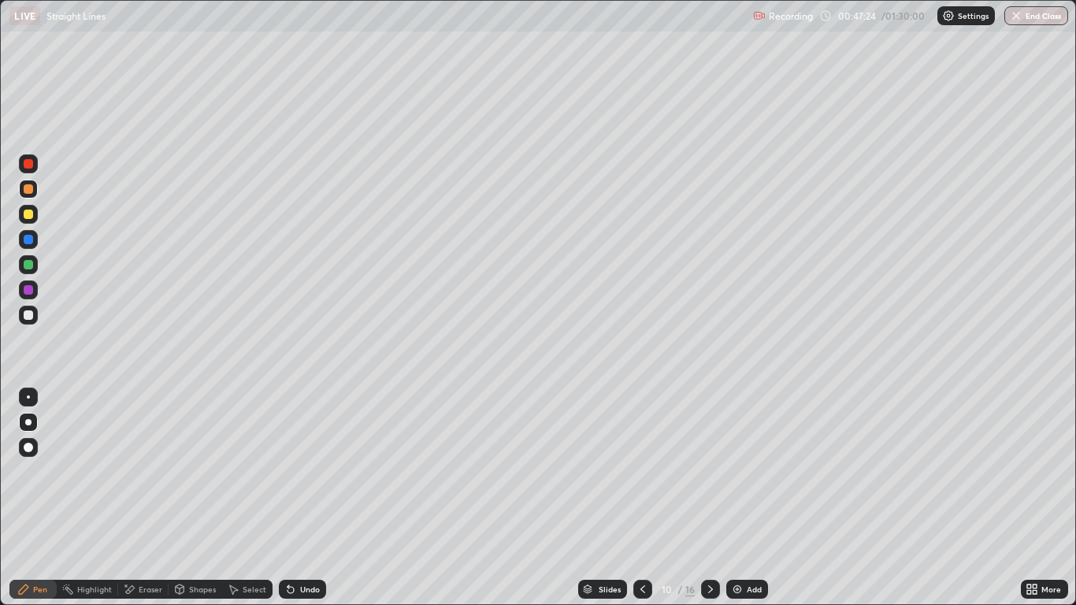
click at [307, 498] on div "Undo" at bounding box center [310, 589] width 20 height 8
click at [306, 498] on div "Undo" at bounding box center [310, 589] width 20 height 8
click at [288, 498] on icon at bounding box center [290, 590] width 6 height 6
click at [636, 498] on icon at bounding box center [642, 589] width 13 height 13
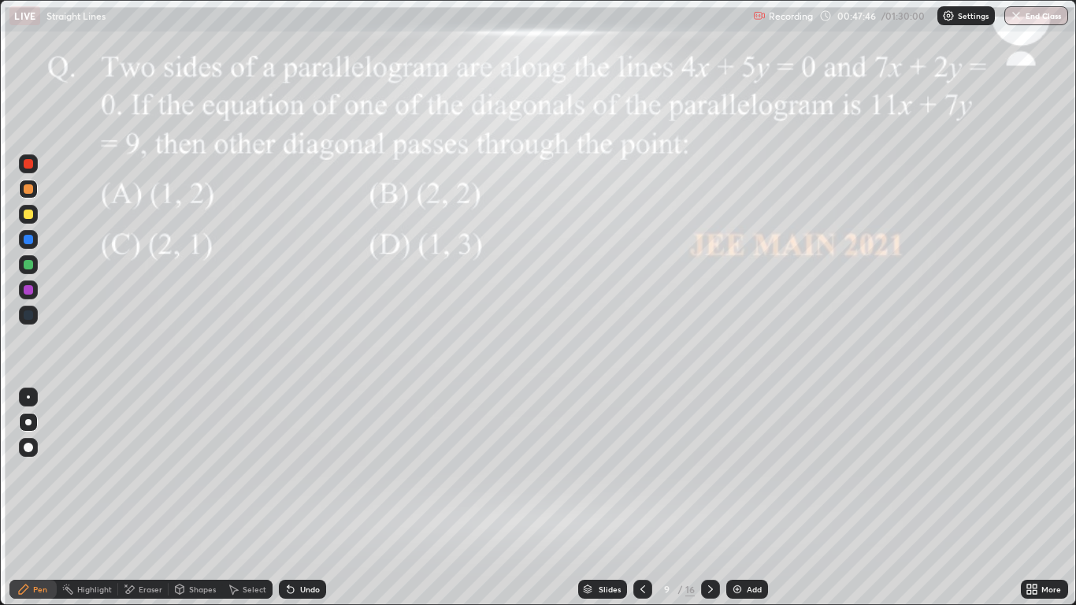
click at [709, 498] on icon at bounding box center [710, 589] width 13 height 13
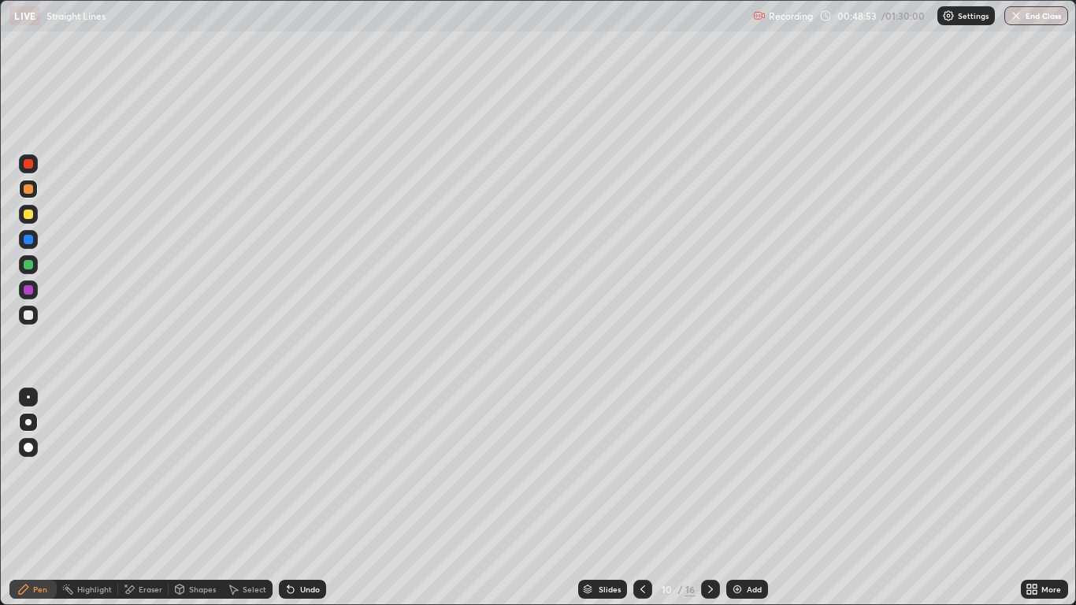
click at [642, 498] on icon at bounding box center [642, 589] width 13 height 13
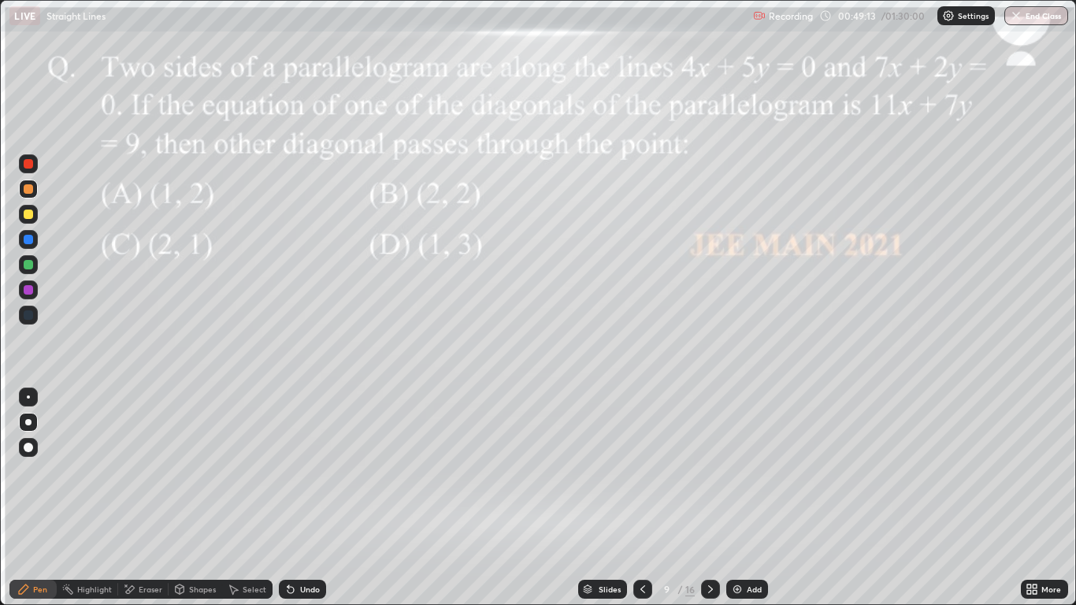
click at [709, 498] on icon at bounding box center [710, 589] width 13 height 13
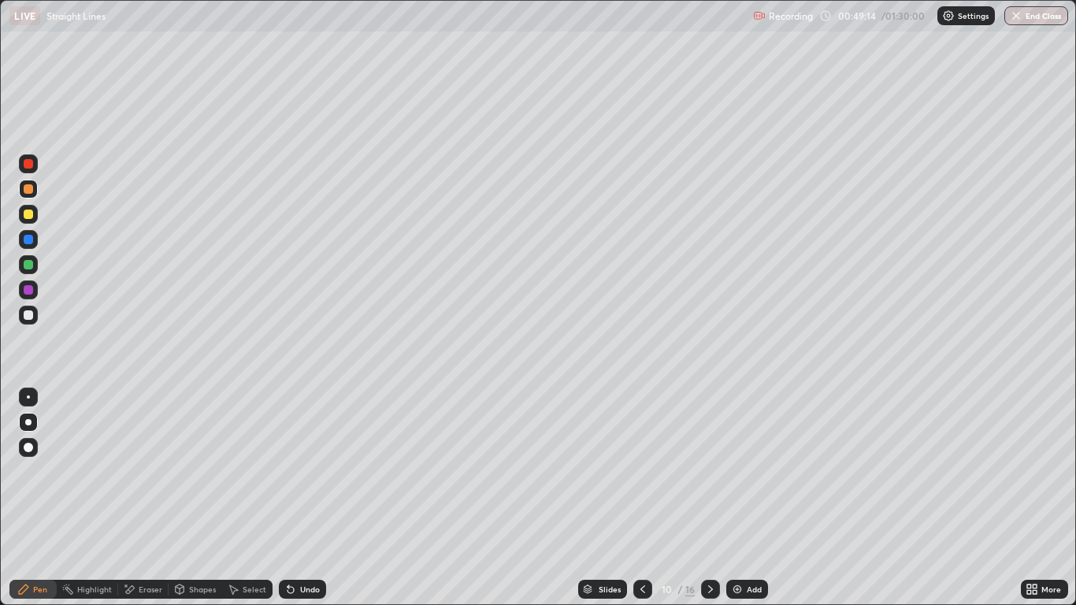
click at [709, 498] on icon at bounding box center [710, 589] width 13 height 13
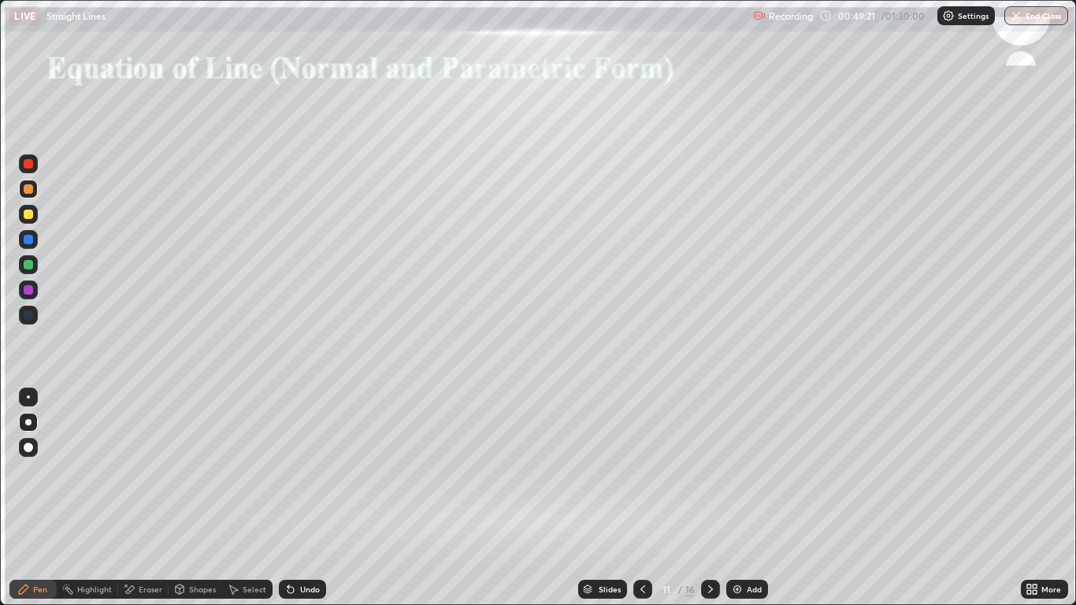
click at [198, 498] on div "Shapes" at bounding box center [202, 589] width 27 height 8
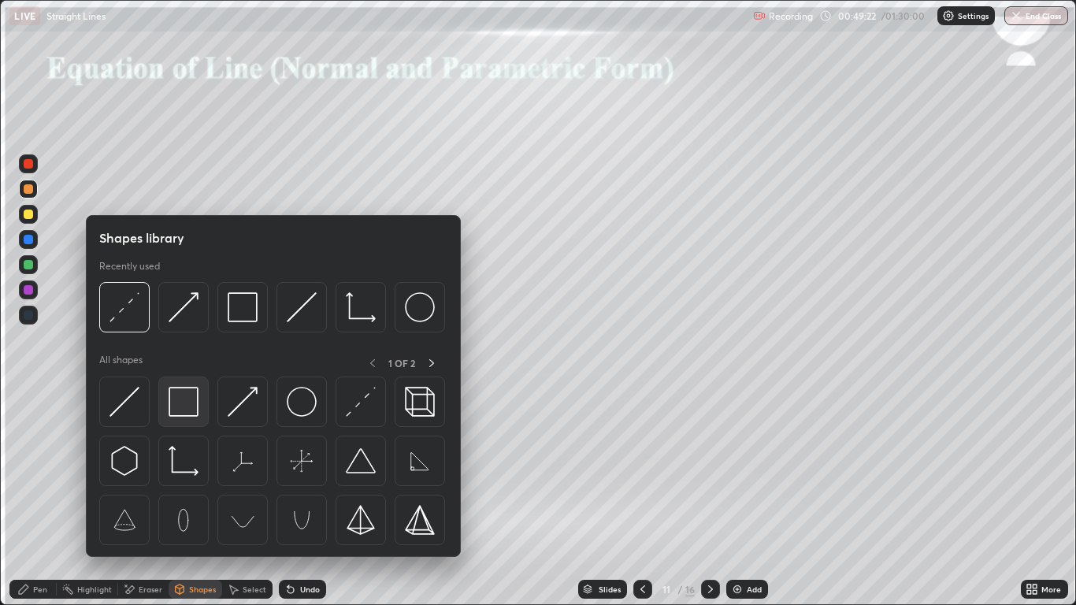
click at [179, 409] on img at bounding box center [184, 402] width 30 height 30
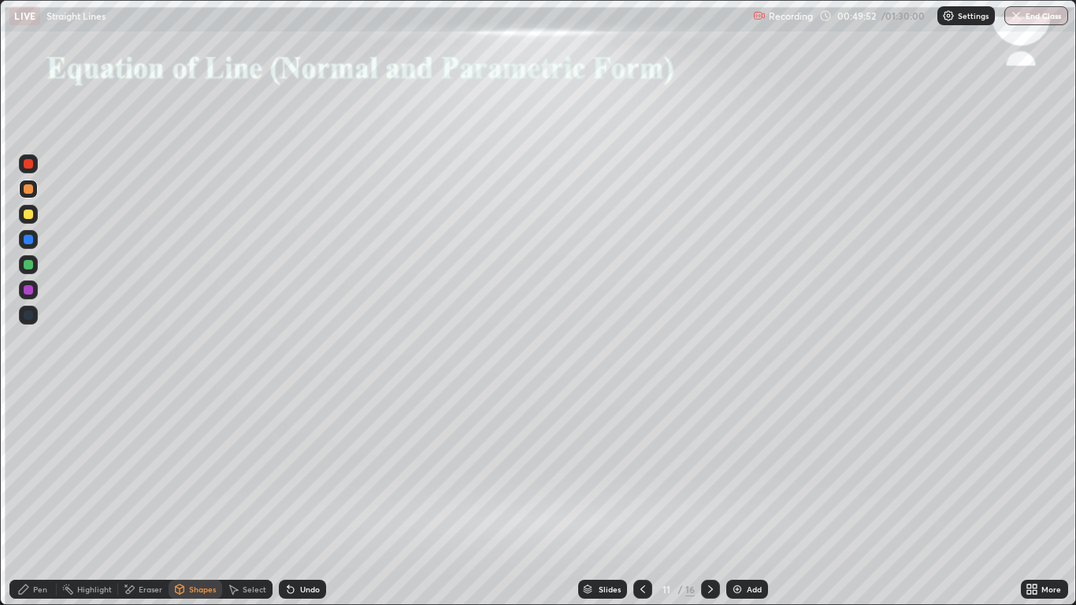
click at [202, 498] on div "Shapes" at bounding box center [202, 589] width 27 height 8
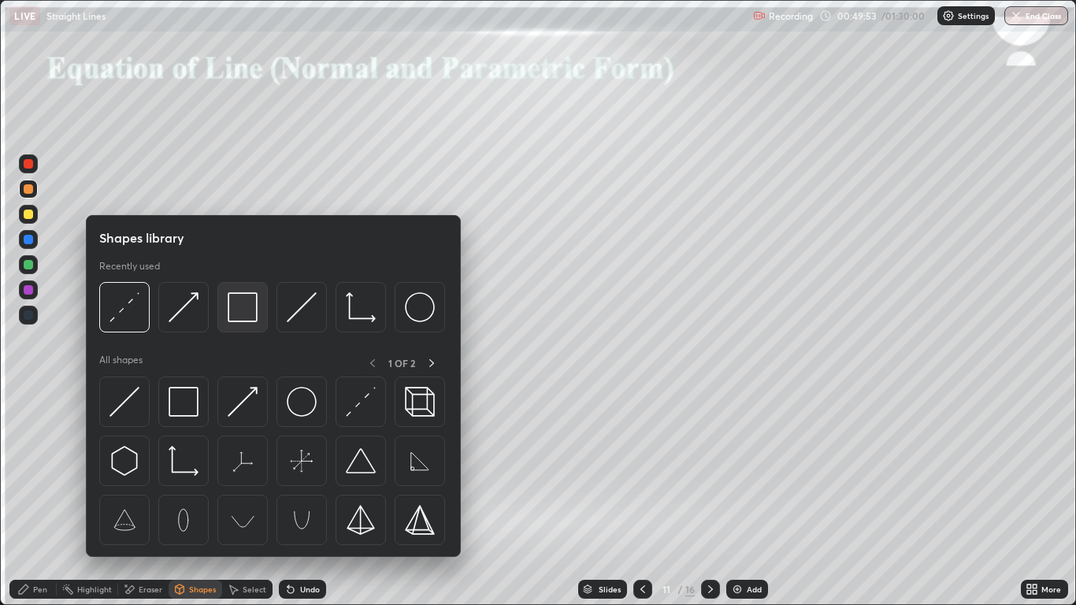
click at [240, 317] on img at bounding box center [243, 307] width 30 height 30
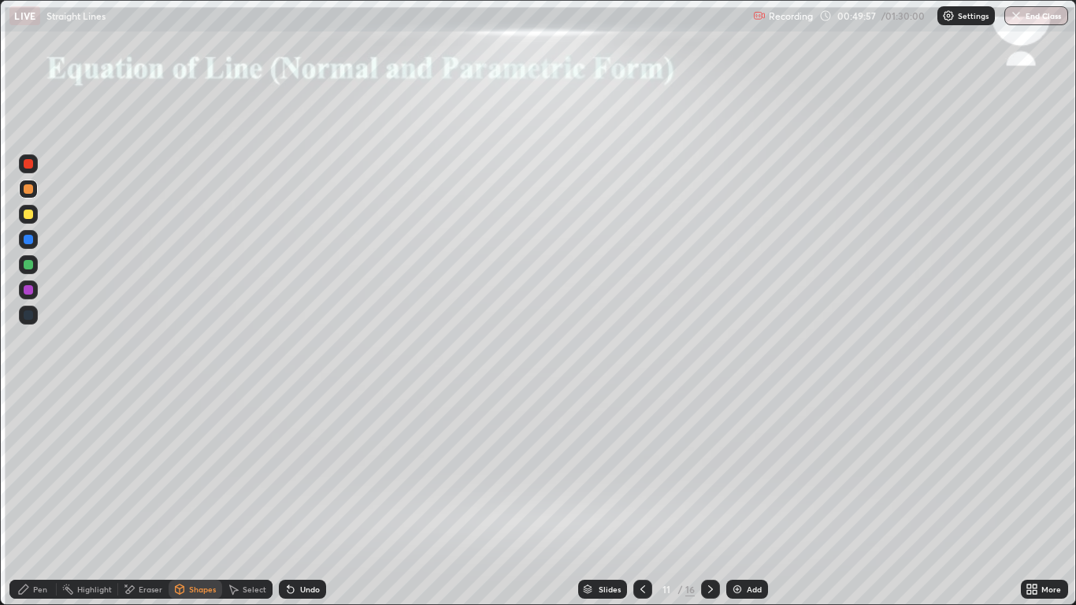
click at [709, 498] on icon at bounding box center [710, 589] width 5 height 8
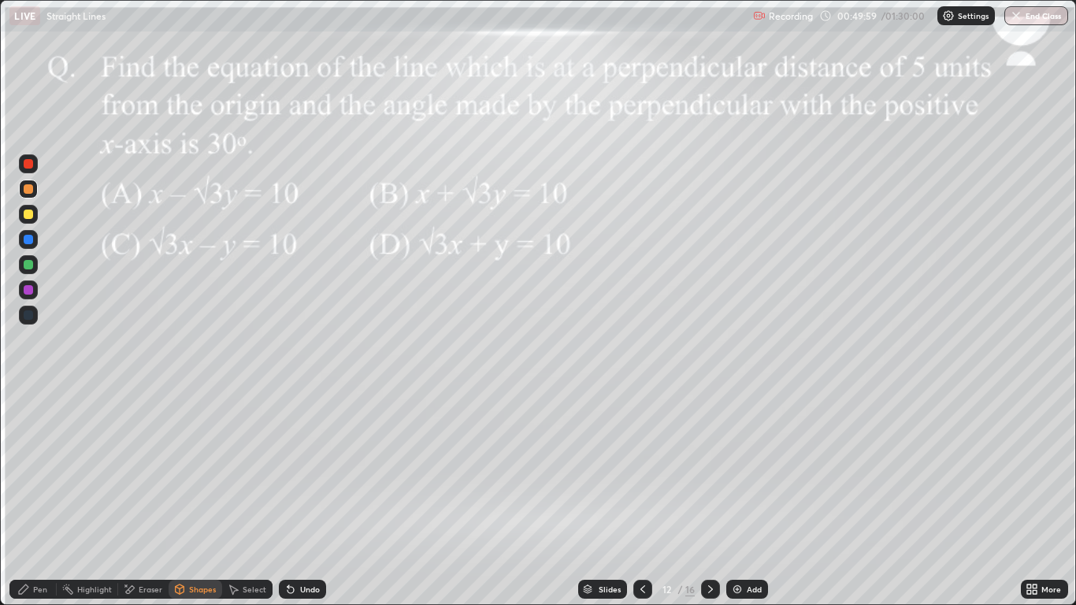
click at [642, 498] on icon at bounding box center [642, 589] width 13 height 13
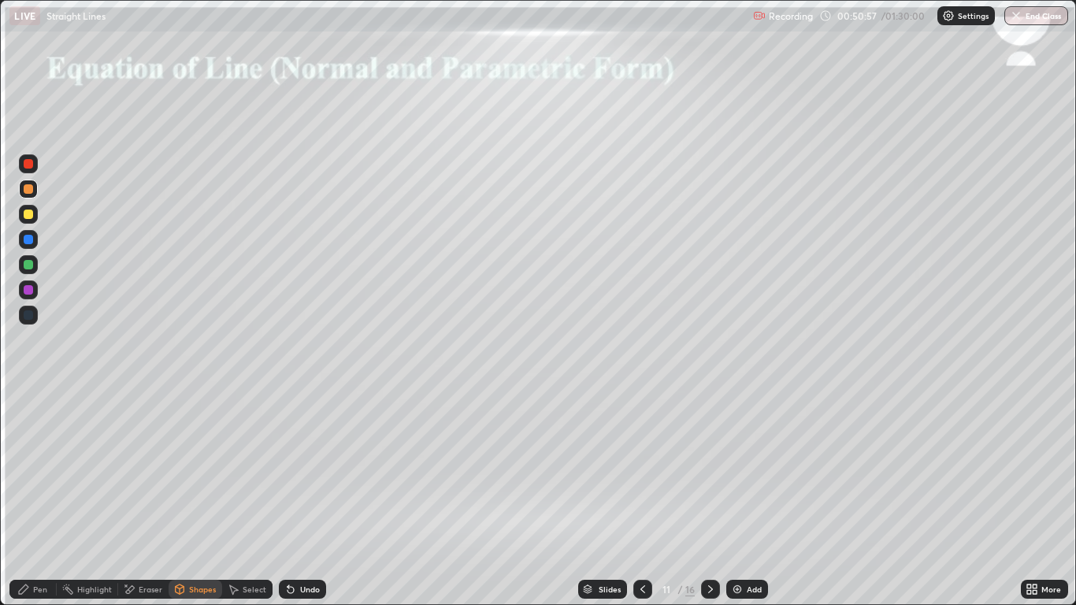
click at [192, 498] on div "Shapes" at bounding box center [202, 589] width 27 height 8
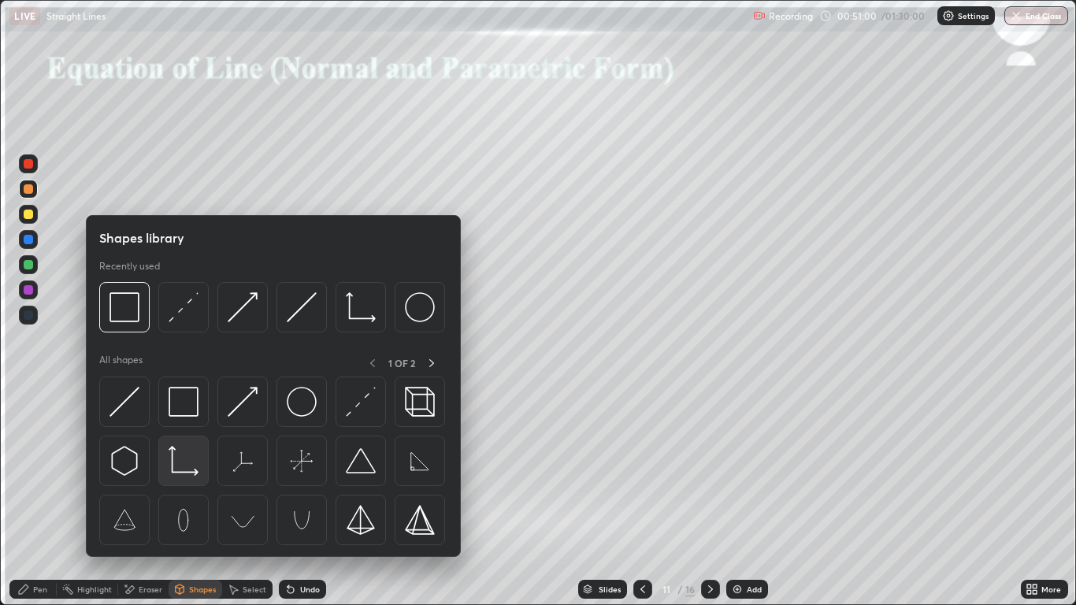
click at [185, 470] on img at bounding box center [184, 461] width 30 height 30
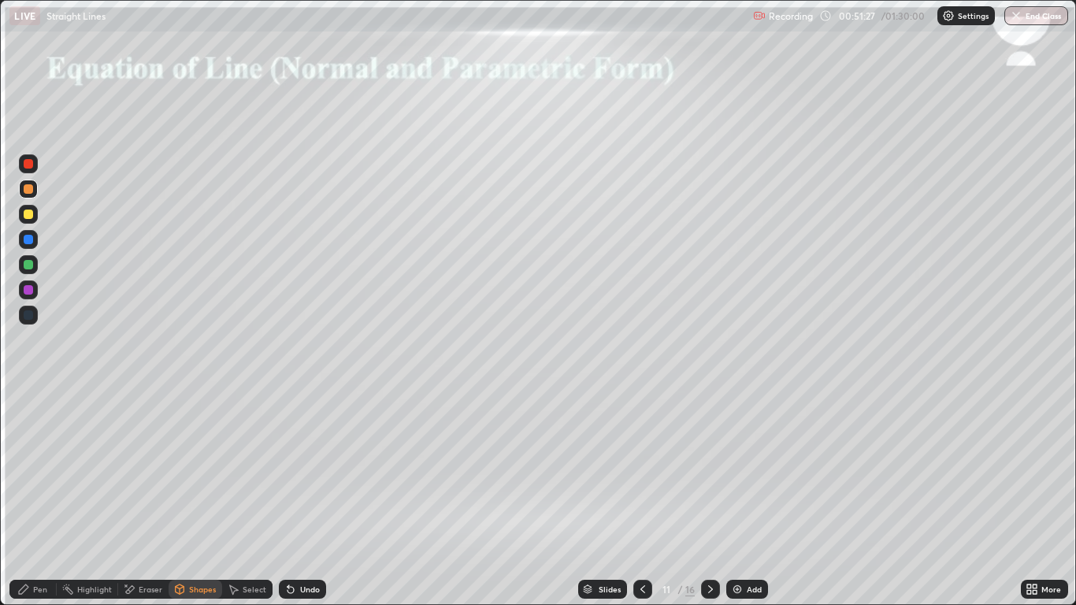
click at [28, 265] on div at bounding box center [28, 264] width 9 height 9
click at [28, 214] on div at bounding box center [28, 213] width 9 height 9
click at [187, 498] on div "Shapes" at bounding box center [196, 589] width 54 height 19
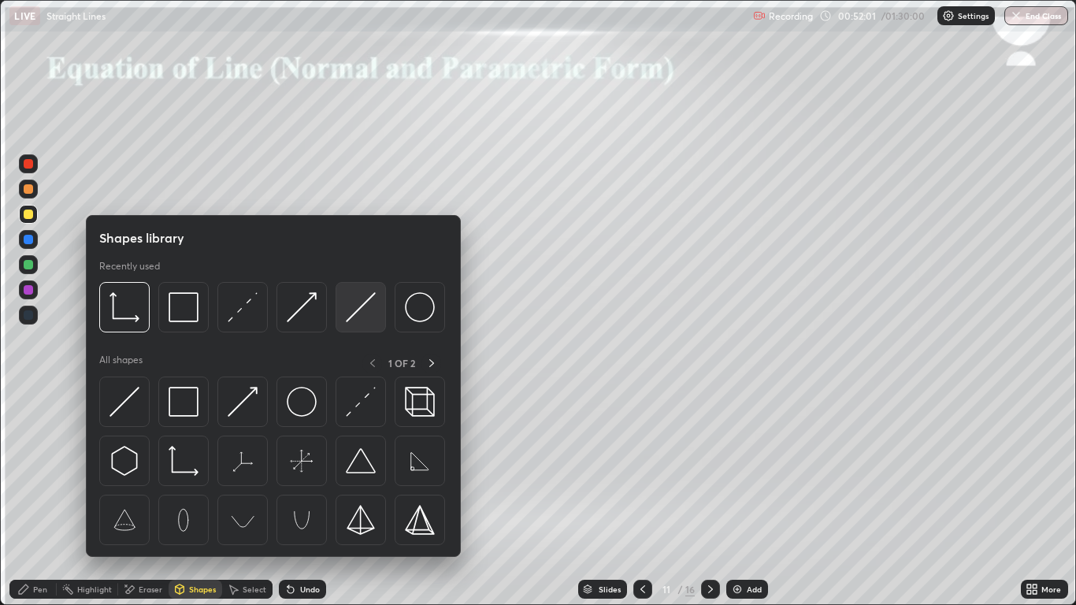
click at [369, 316] on img at bounding box center [361, 307] width 30 height 30
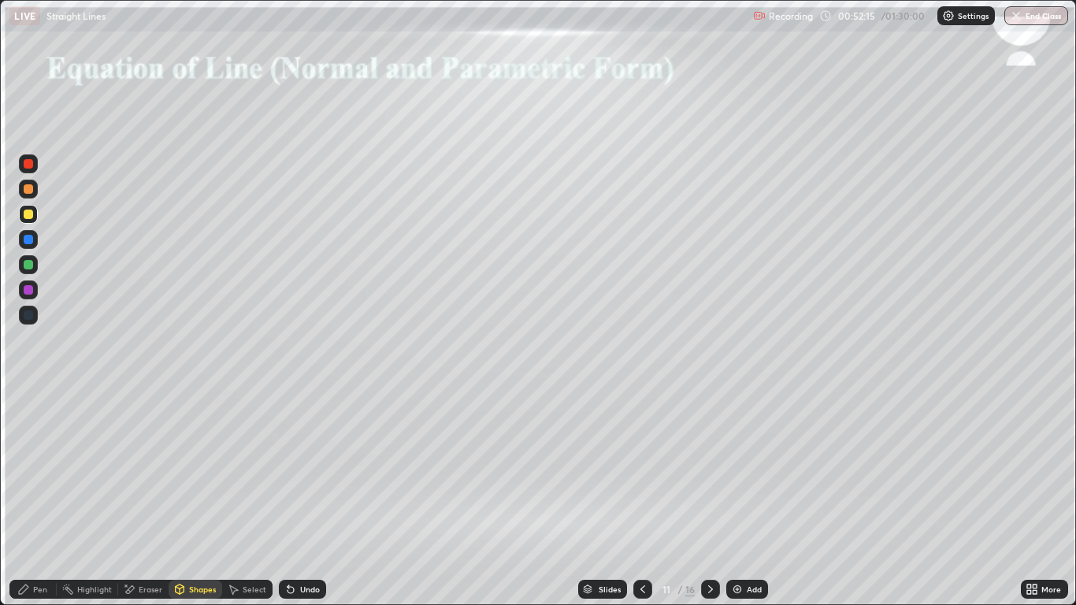
click at [189, 498] on div "Shapes" at bounding box center [202, 589] width 27 height 8
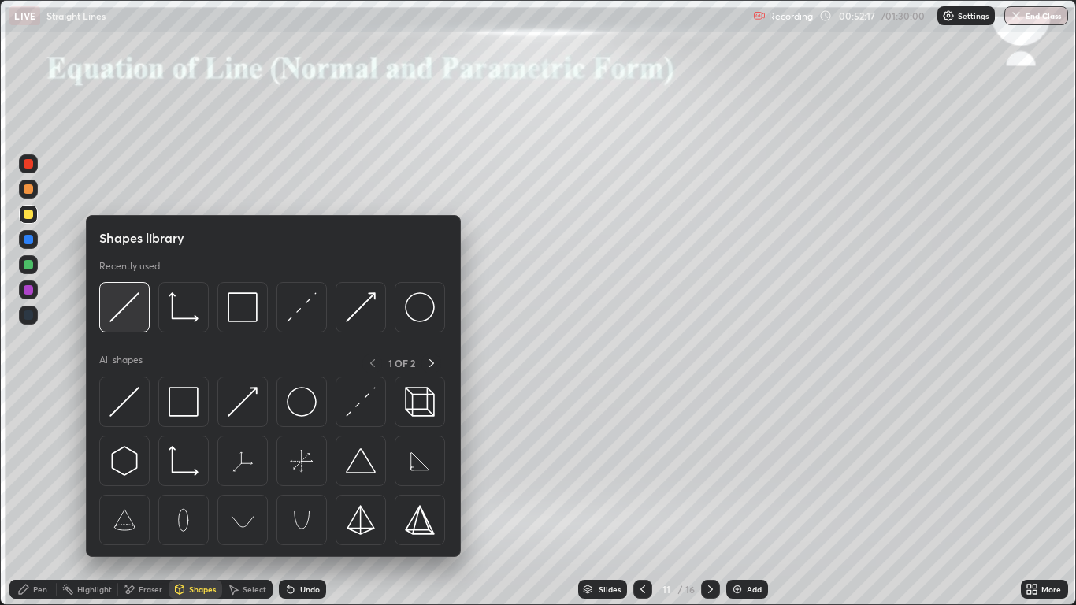
click at [130, 313] on img at bounding box center [124, 307] width 30 height 30
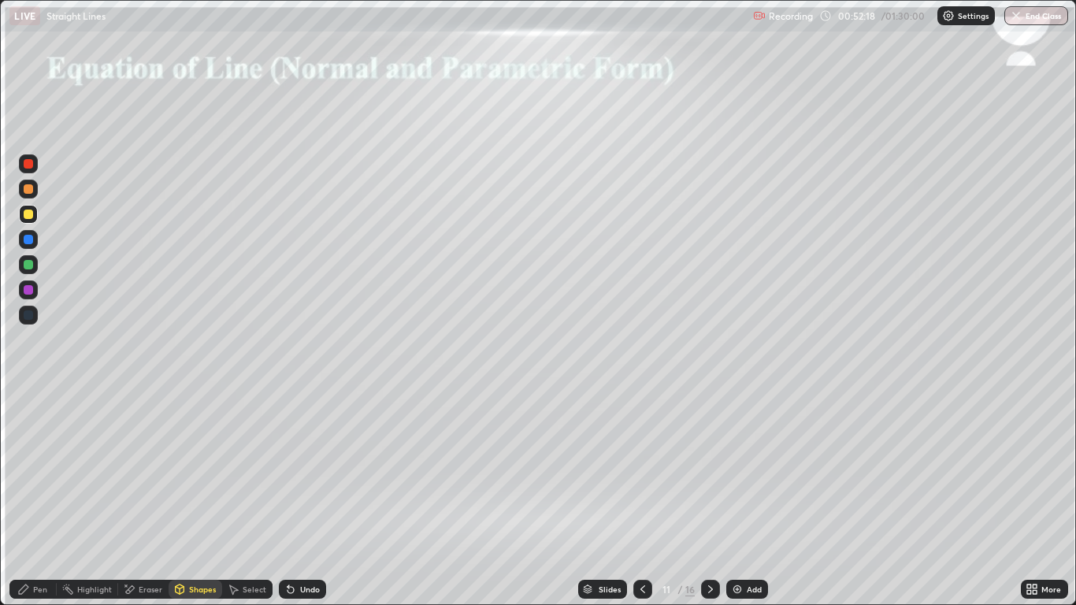
click at [35, 294] on div at bounding box center [28, 289] width 19 height 19
click at [34, 498] on div "Pen" at bounding box center [40, 589] width 14 height 8
click at [29, 164] on div at bounding box center [28, 163] width 9 height 9
click at [148, 498] on div "Eraser" at bounding box center [151, 589] width 24 height 8
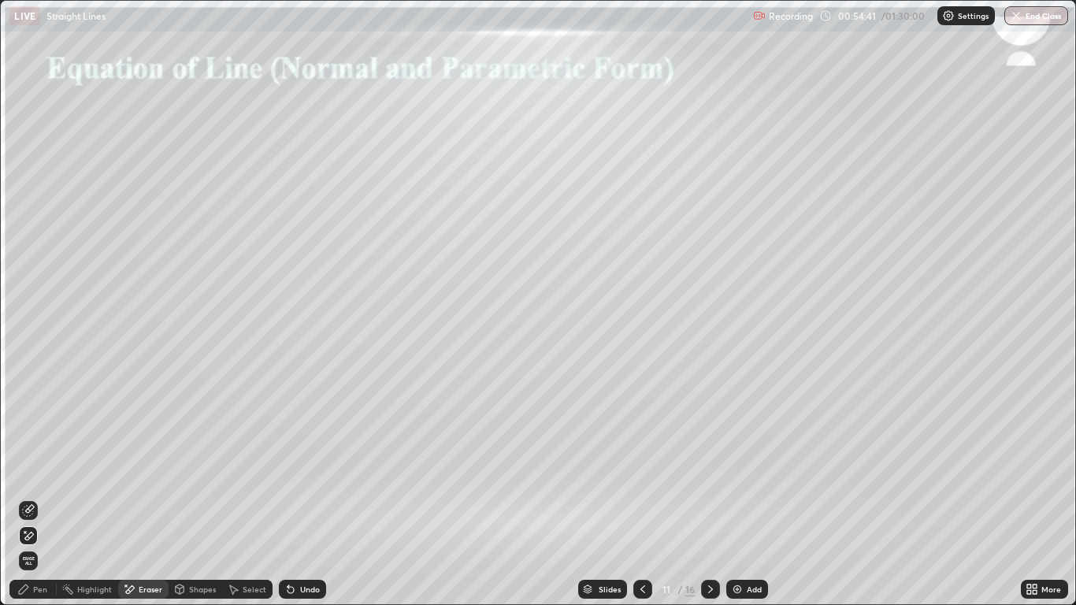
click at [26, 498] on icon at bounding box center [23, 589] width 13 height 13
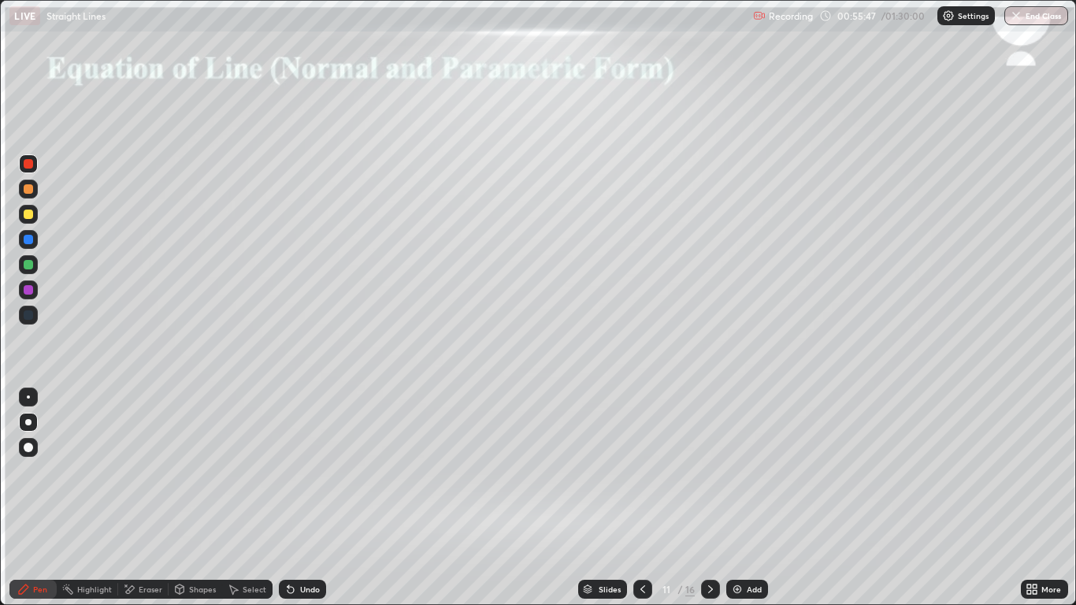
click at [291, 498] on icon at bounding box center [290, 589] width 13 height 13
click at [29, 215] on div at bounding box center [28, 213] width 9 height 9
click at [28, 239] on div at bounding box center [28, 239] width 9 height 9
click at [189, 498] on div "Shapes" at bounding box center [196, 589] width 54 height 19
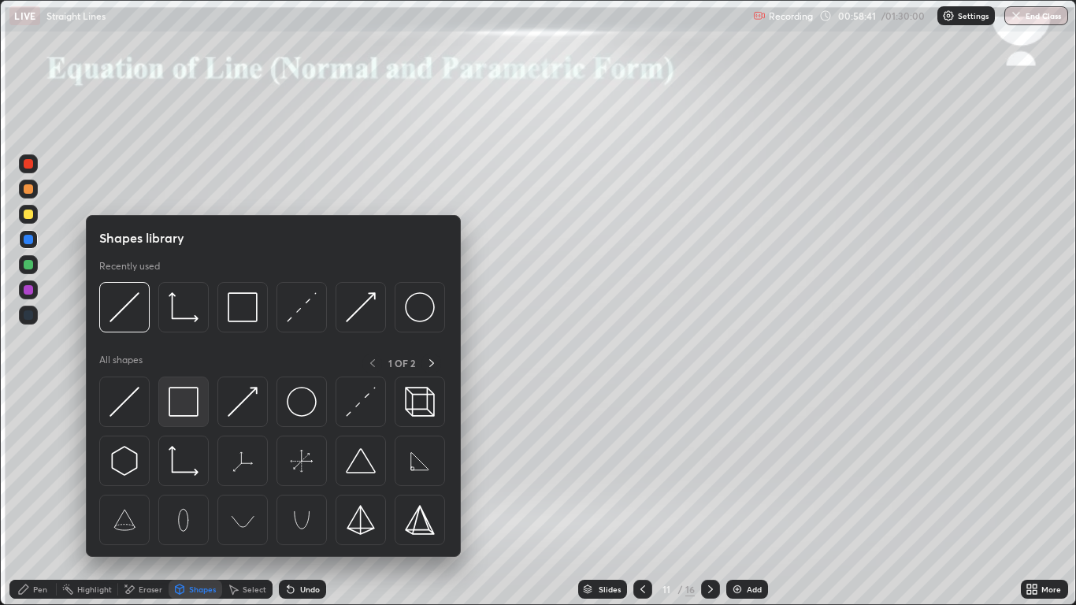
click at [180, 409] on img at bounding box center [184, 402] width 30 height 30
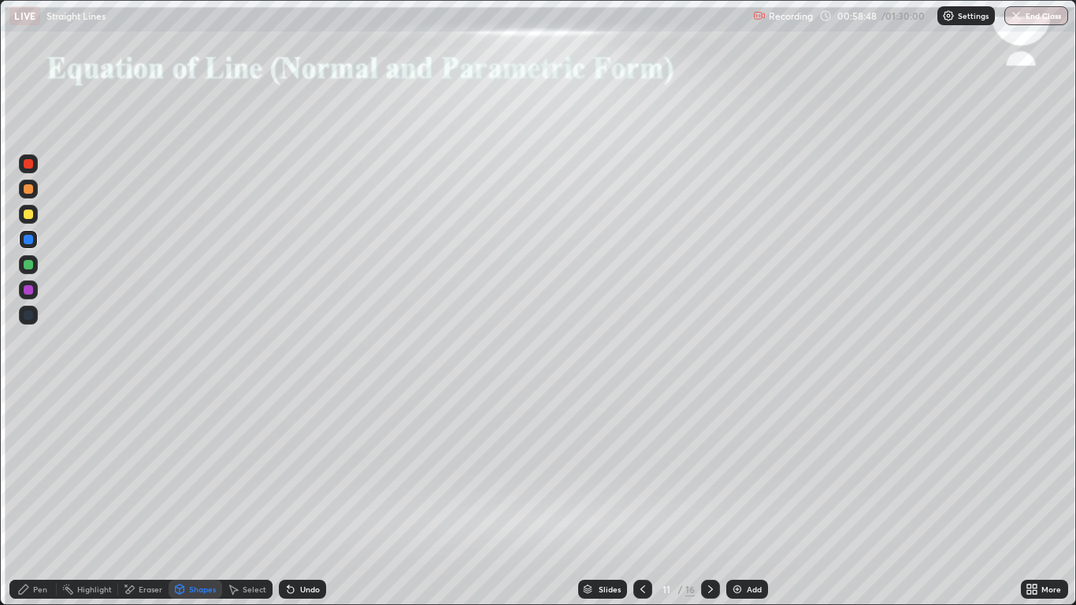
click at [30, 290] on div at bounding box center [28, 289] width 9 height 9
click at [304, 498] on div "Undo" at bounding box center [302, 589] width 47 height 19
click at [298, 498] on div "Undo" at bounding box center [302, 589] width 47 height 19
click at [33, 498] on div "Pen" at bounding box center [32, 589] width 47 height 19
click at [30, 265] on div at bounding box center [28, 264] width 9 height 9
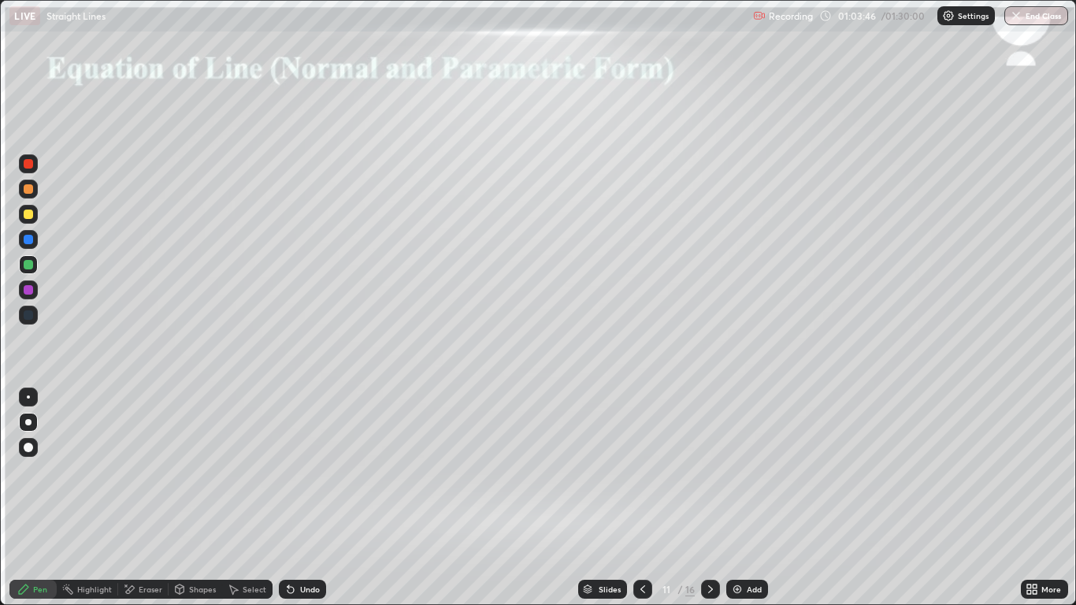
click at [142, 498] on div "Eraser" at bounding box center [151, 589] width 24 height 8
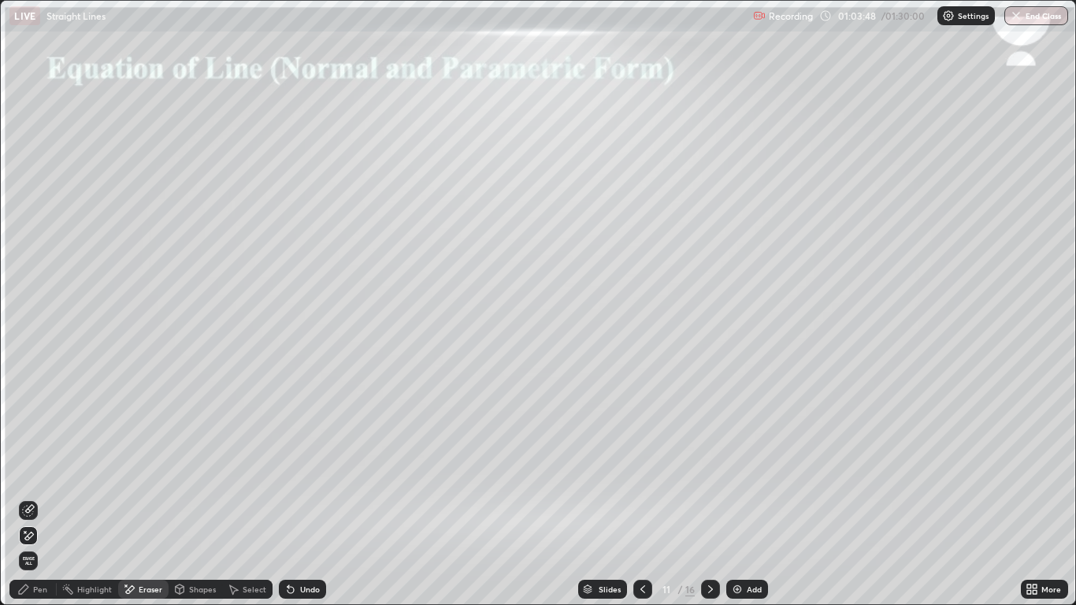
click at [31, 498] on div "Pen" at bounding box center [32, 589] width 47 height 19
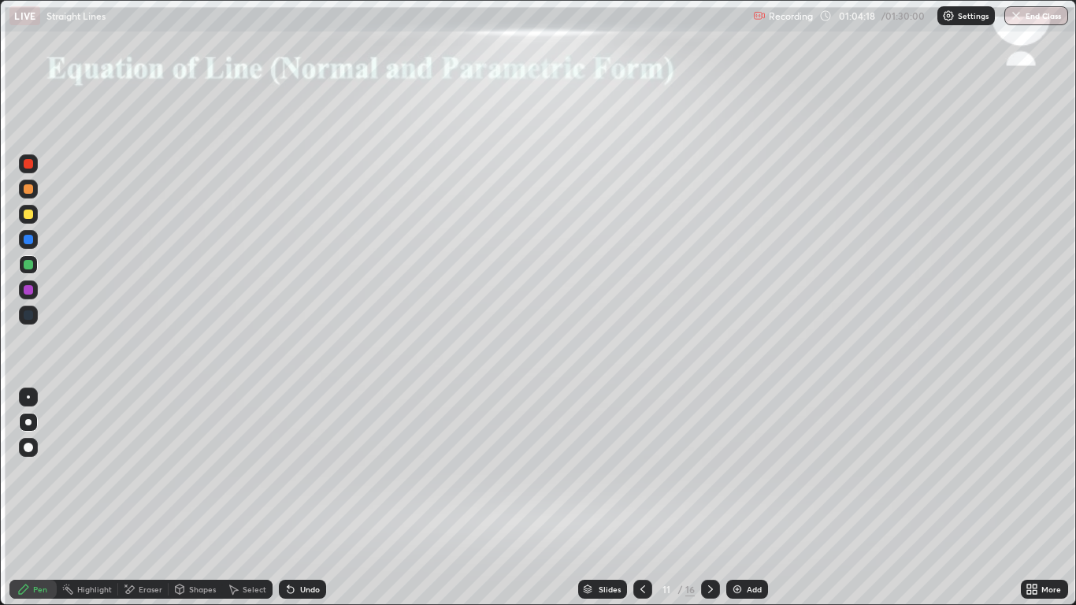
click at [305, 498] on div "Undo" at bounding box center [310, 589] width 20 height 8
click at [243, 498] on div "Select" at bounding box center [255, 589] width 24 height 8
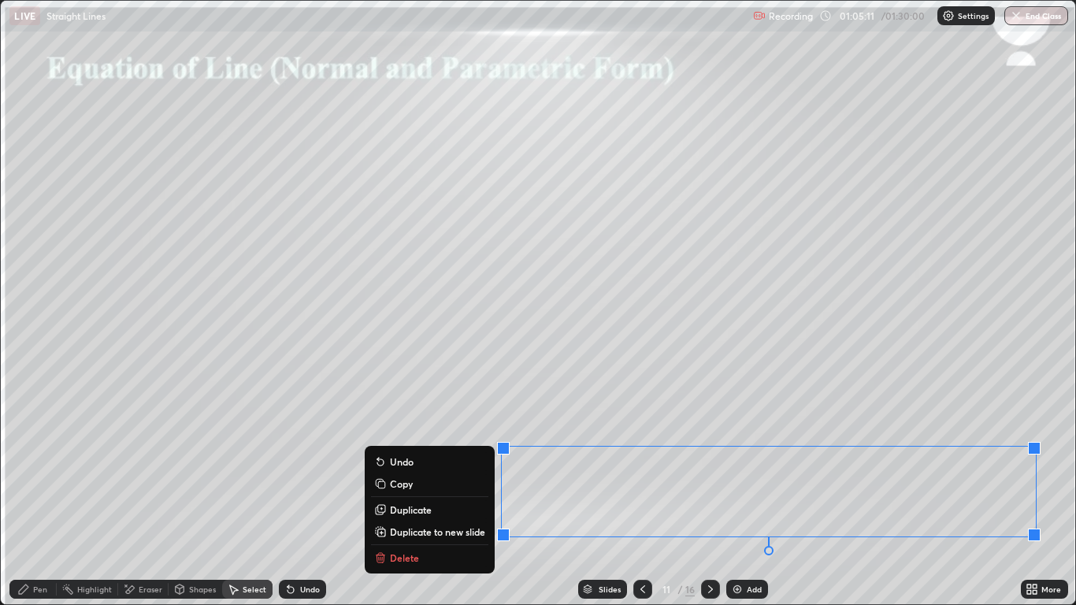
click at [427, 498] on p "Duplicate to new slide" at bounding box center [437, 531] width 95 height 13
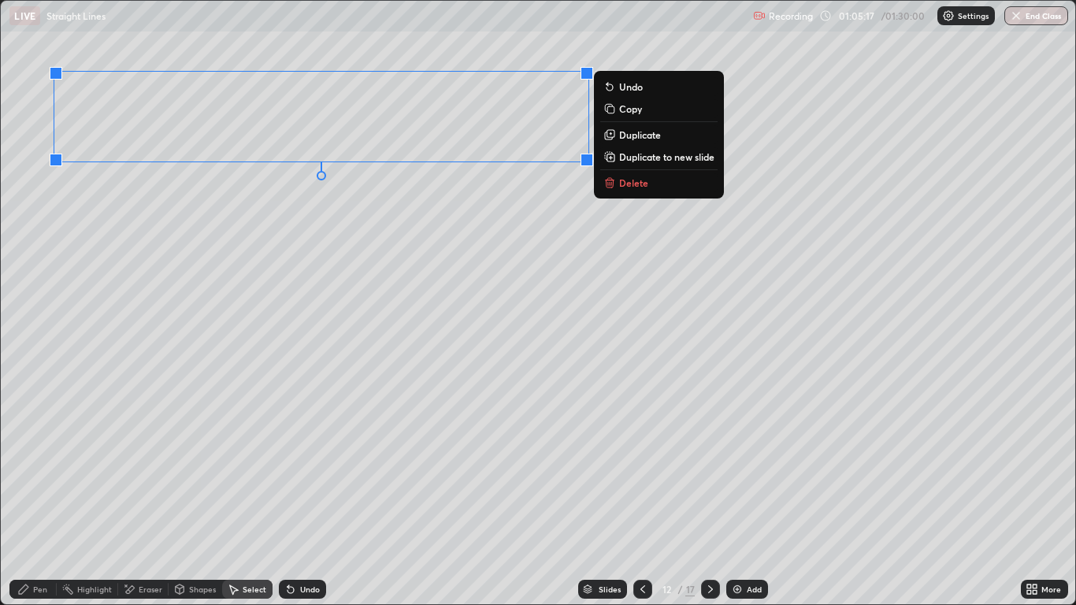
click at [35, 498] on div "Pen" at bounding box center [40, 589] width 14 height 8
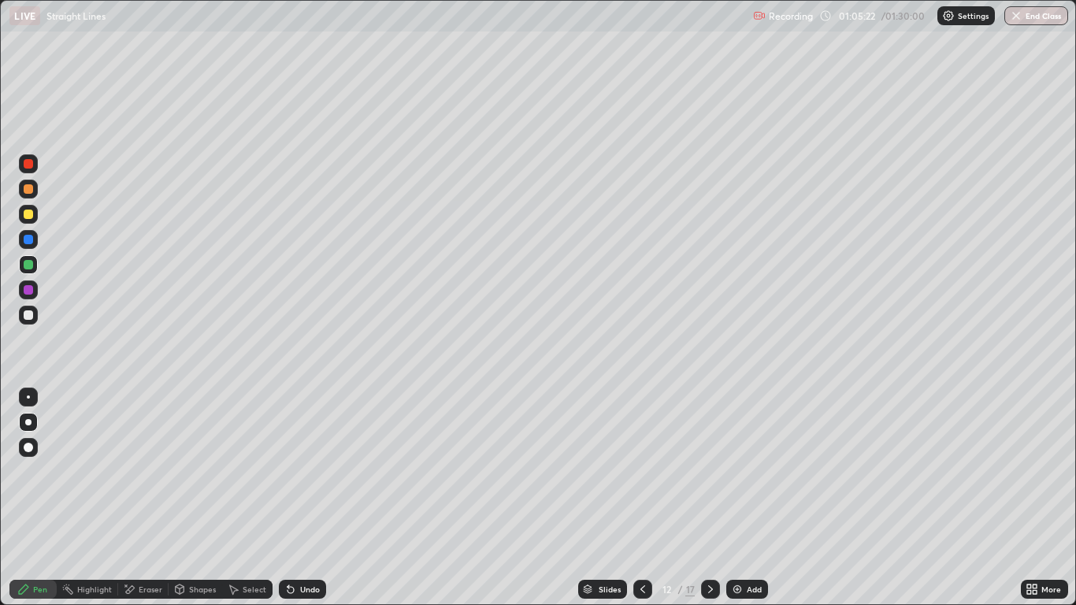
click at [640, 498] on icon at bounding box center [642, 589] width 5 height 8
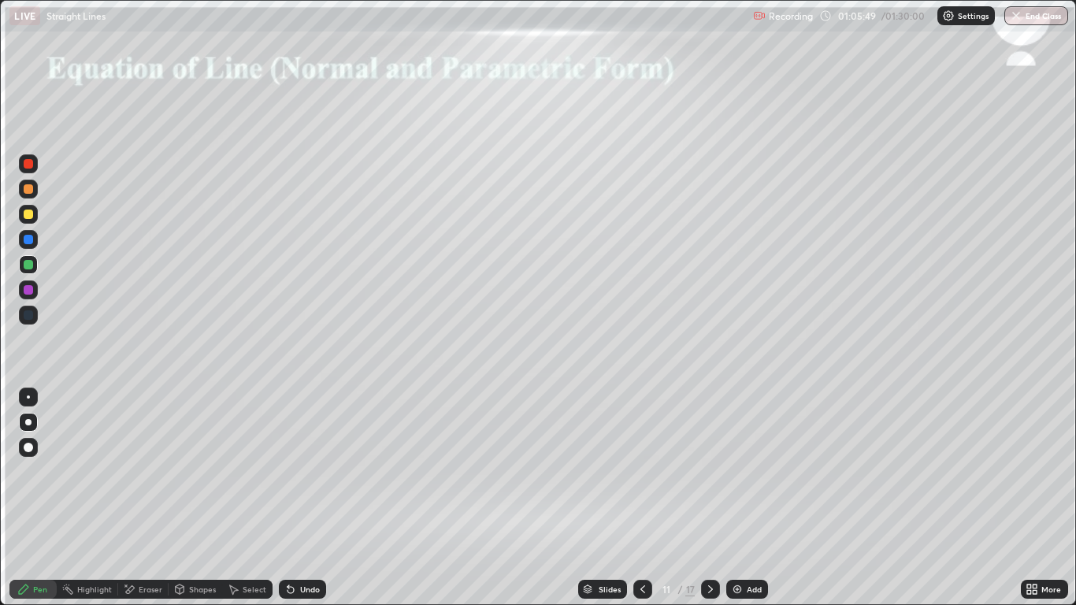
click at [709, 498] on icon at bounding box center [710, 589] width 13 height 13
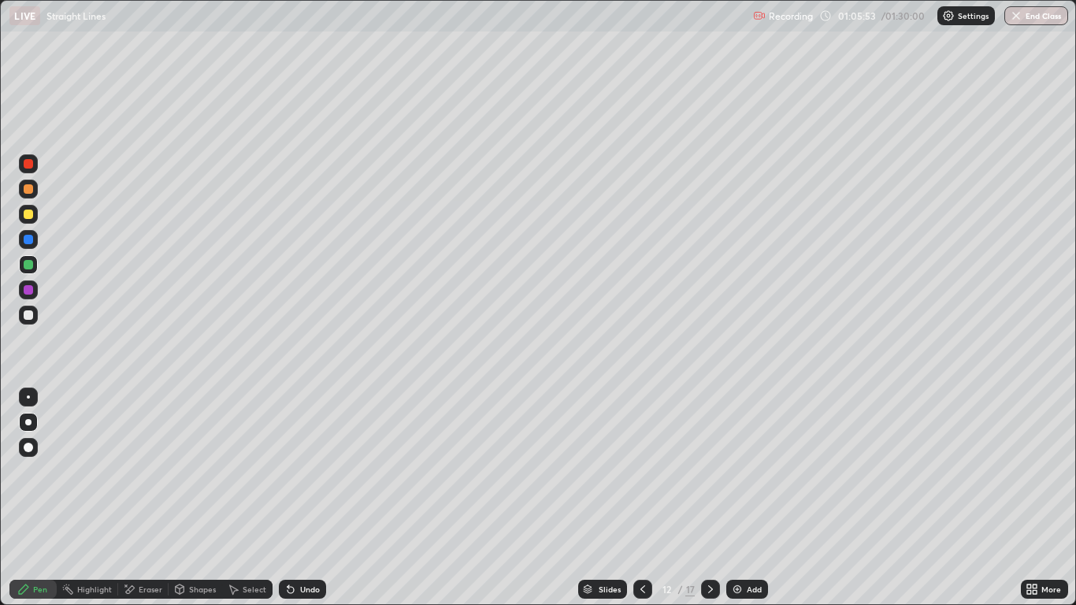
click at [29, 215] on div at bounding box center [28, 213] width 9 height 9
click at [154, 498] on div "Eraser" at bounding box center [151, 589] width 24 height 8
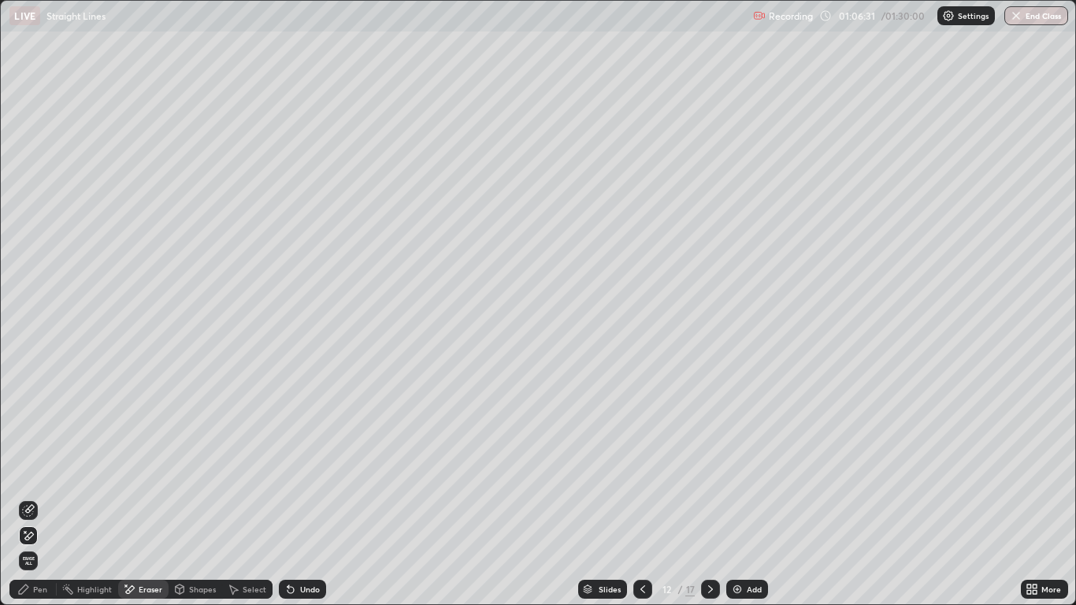
click at [36, 498] on div "Pen" at bounding box center [32, 589] width 47 height 19
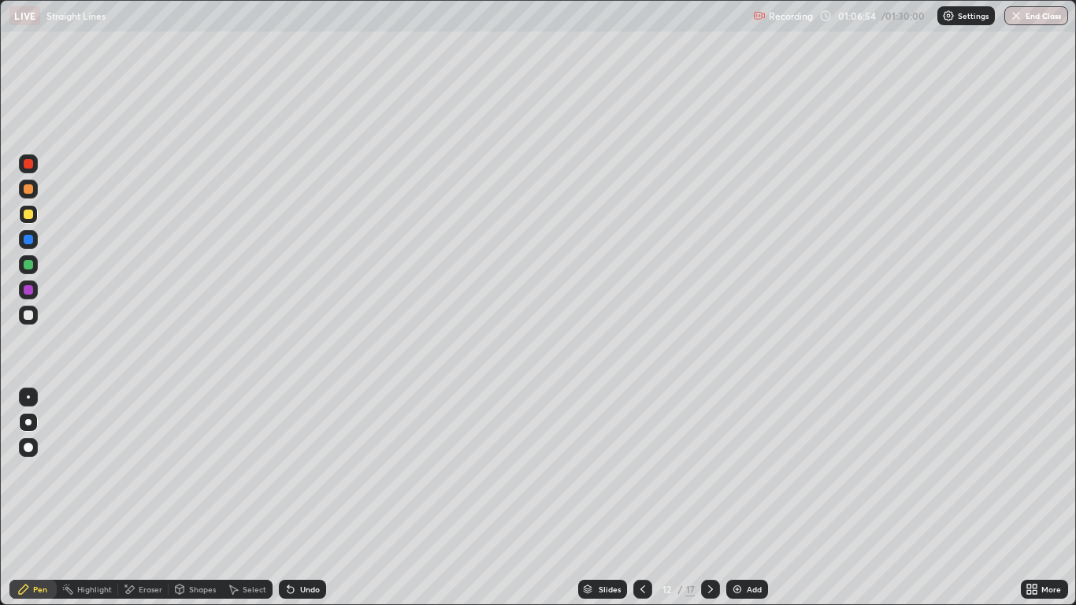
click at [639, 498] on icon at bounding box center [642, 589] width 13 height 13
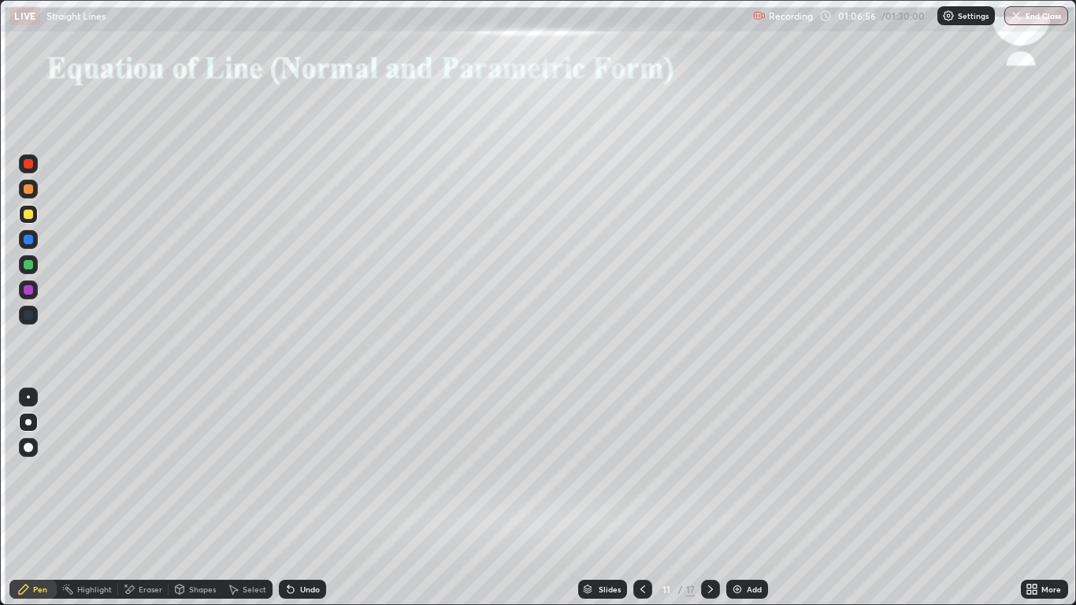
click at [704, 498] on icon at bounding box center [710, 589] width 13 height 13
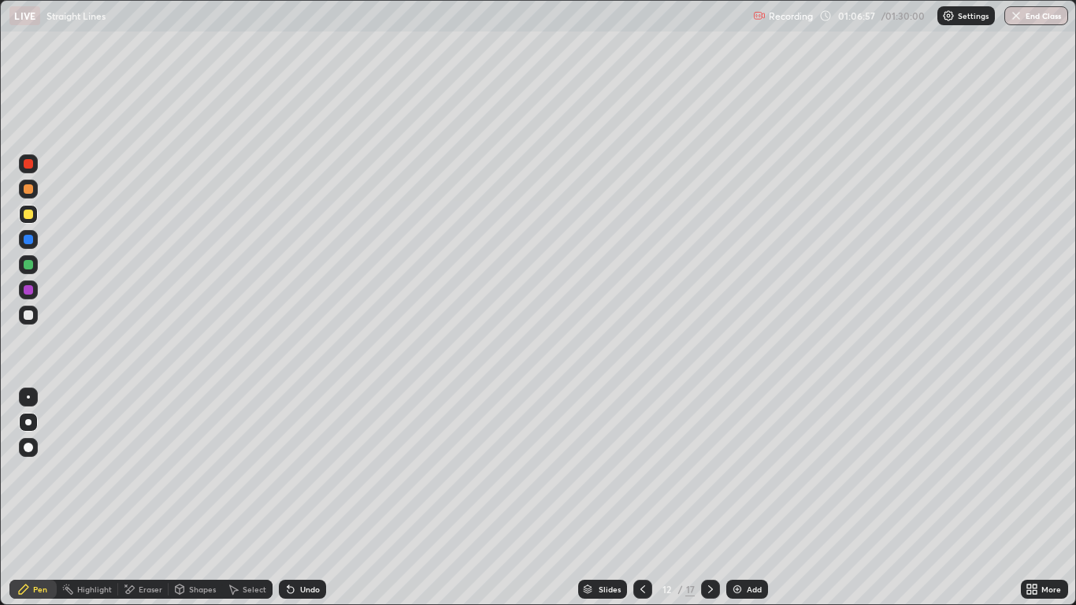
click at [28, 265] on div at bounding box center [28, 264] width 9 height 9
click at [643, 498] on icon at bounding box center [642, 589] width 13 height 13
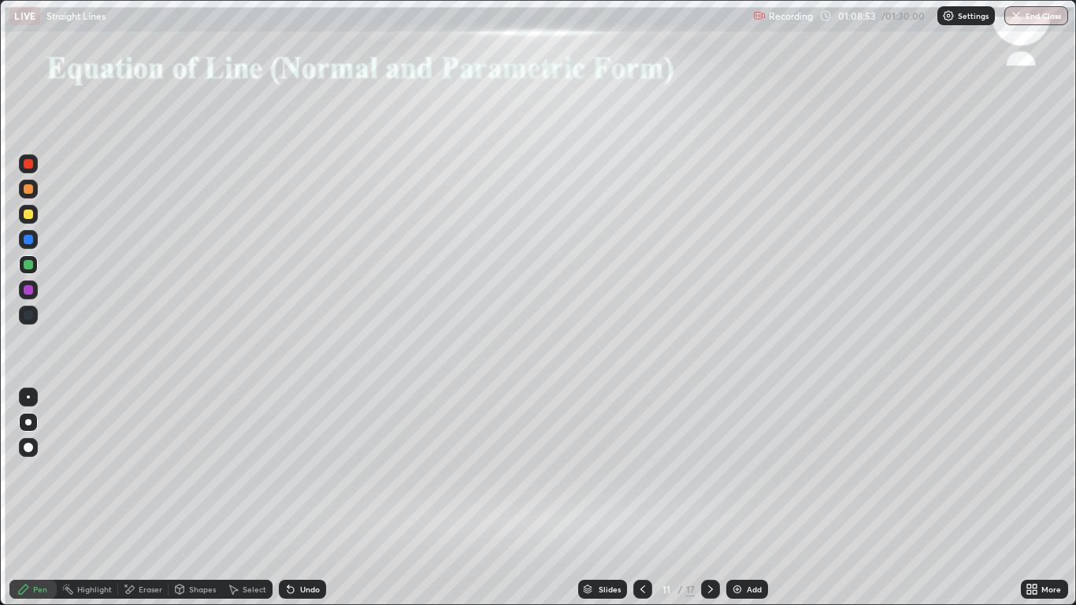
click at [716, 498] on icon at bounding box center [710, 589] width 13 height 13
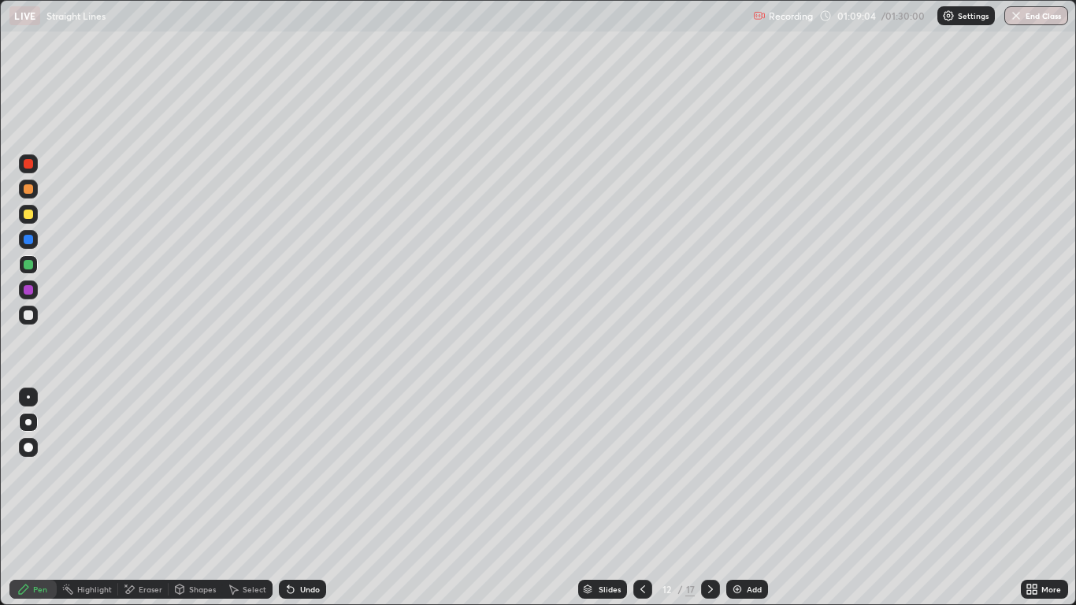
click at [183, 498] on icon at bounding box center [180, 588] width 9 height 9
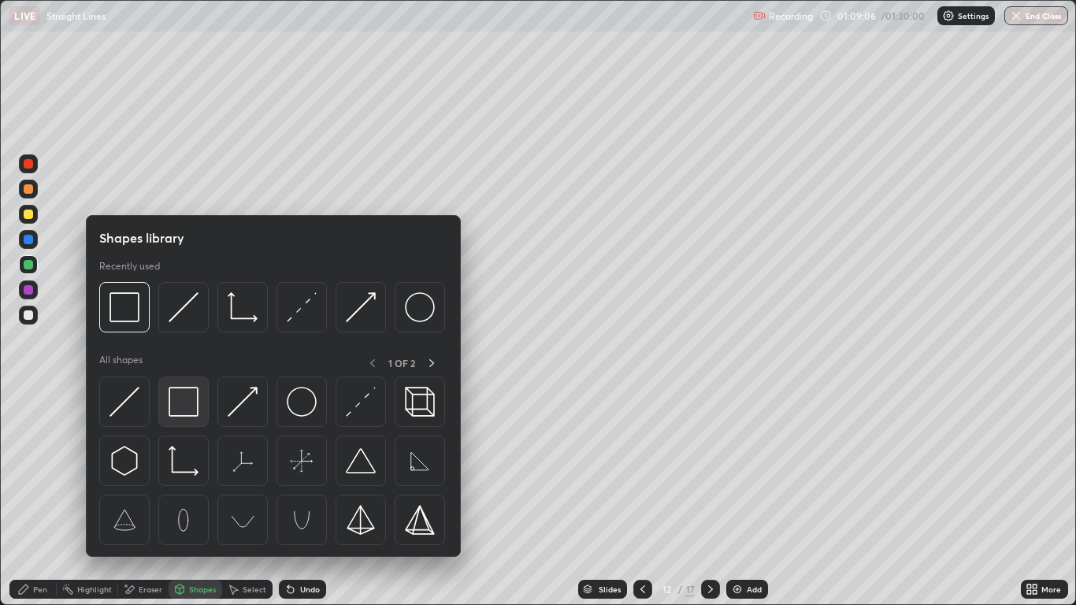
click at [188, 403] on img at bounding box center [184, 402] width 30 height 30
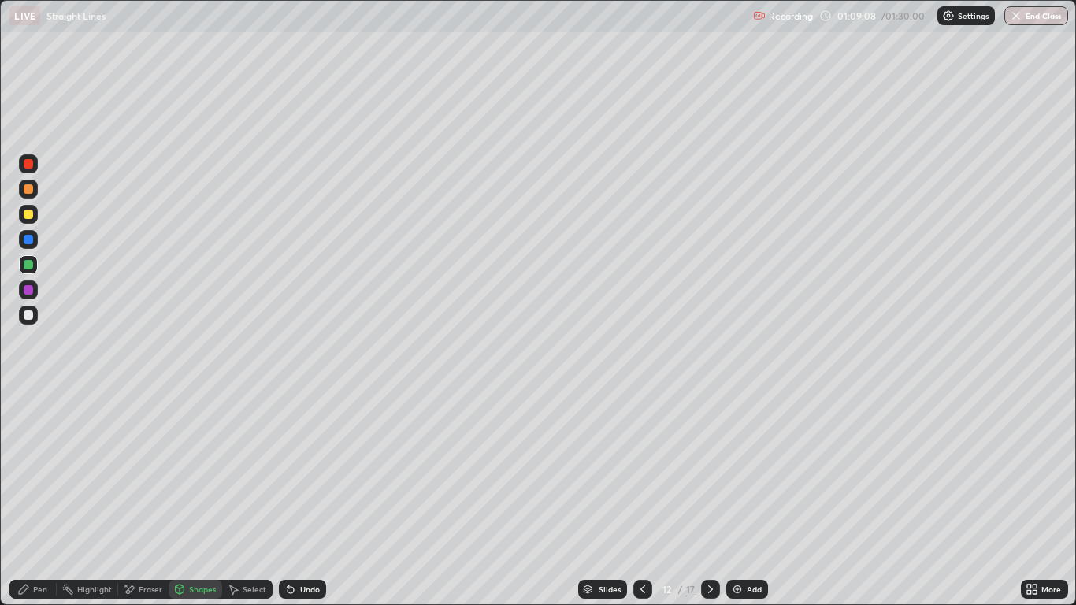
click at [40, 498] on div "Pen" at bounding box center [40, 589] width 14 height 8
click at [642, 498] on icon at bounding box center [642, 589] width 13 height 13
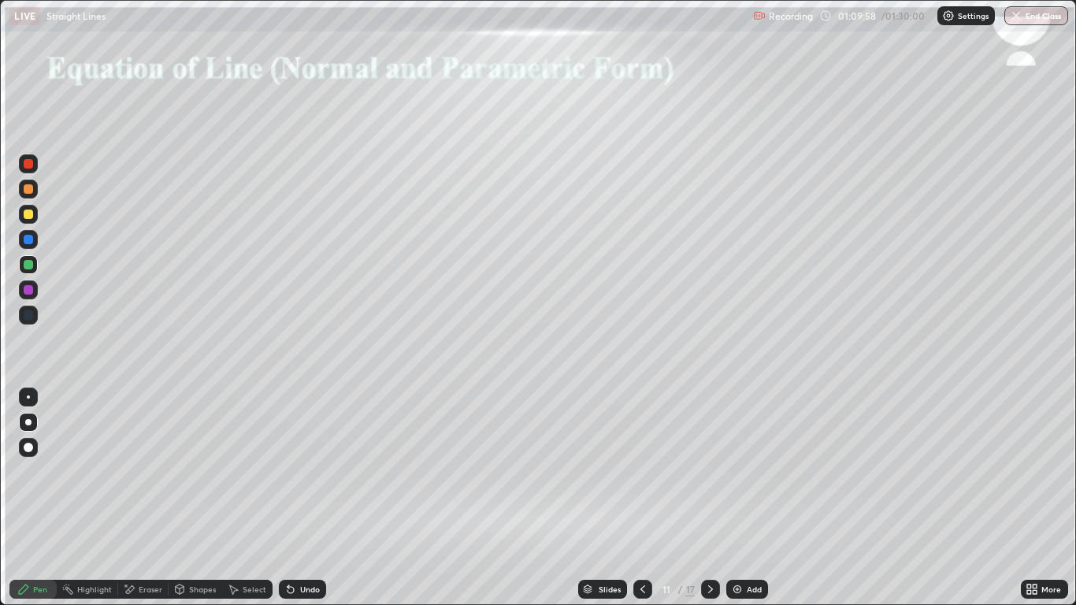
click at [706, 498] on icon at bounding box center [710, 589] width 13 height 13
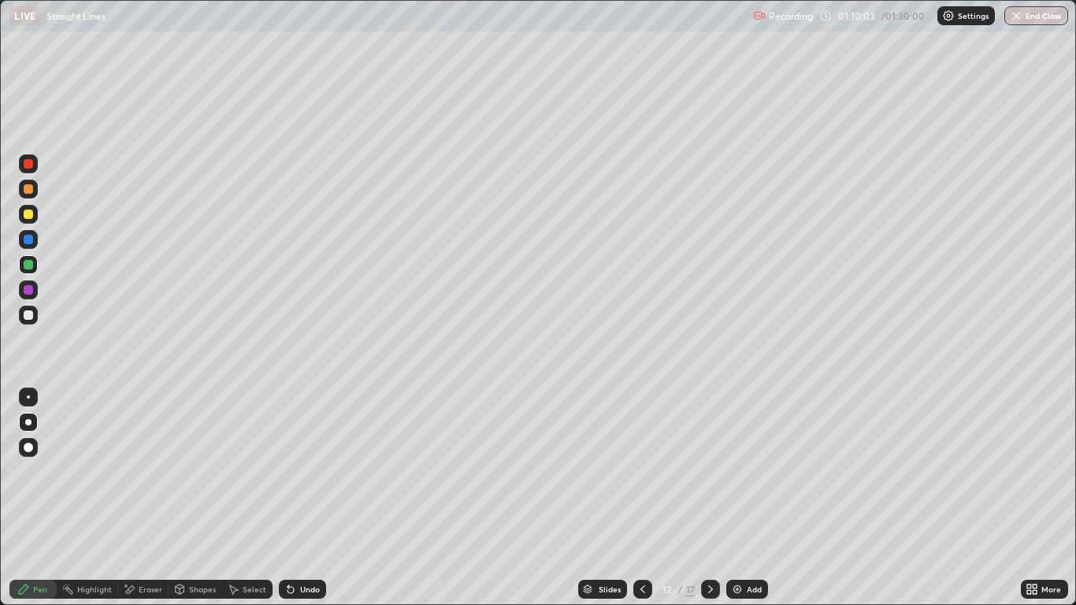
click at [714, 498] on icon at bounding box center [710, 589] width 13 height 13
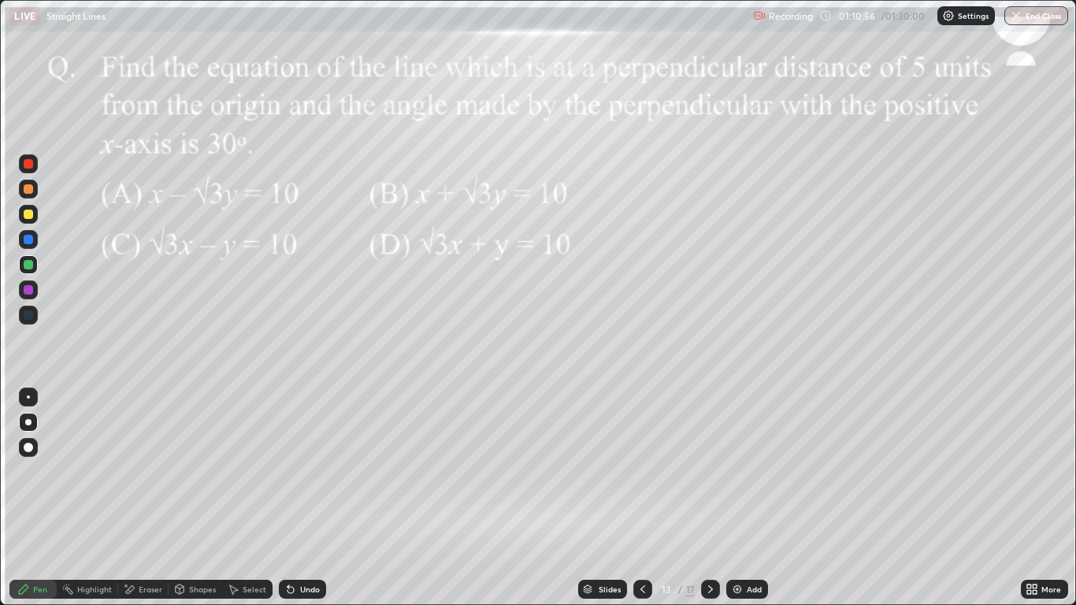
click at [292, 498] on icon at bounding box center [290, 590] width 6 height 6
click at [1038, 21] on button "End Class" at bounding box center [1036, 15] width 64 height 19
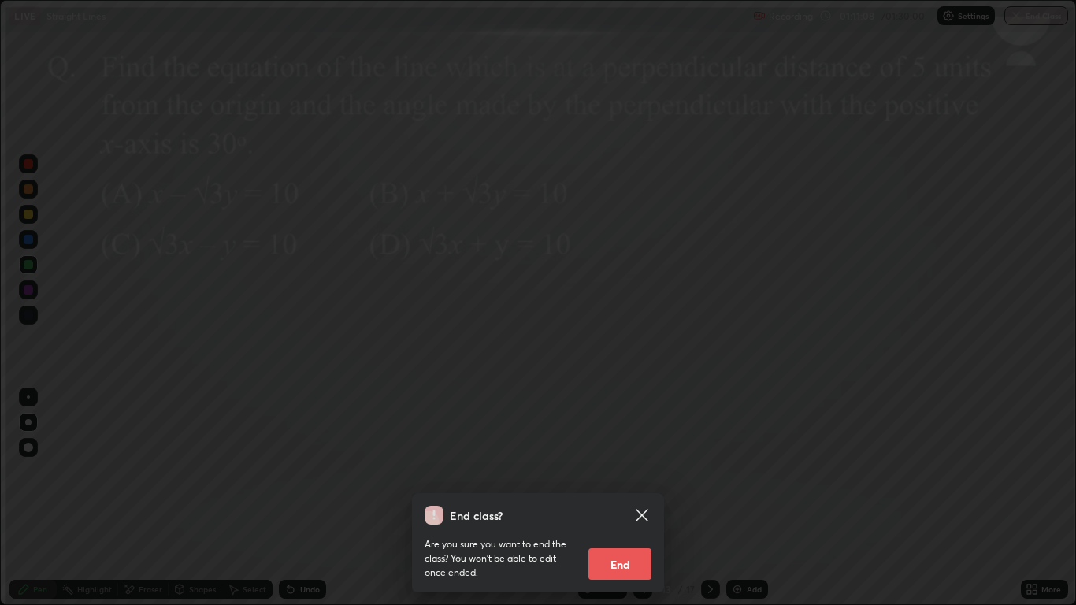
click at [601, 498] on button "End" at bounding box center [619, 563] width 63 height 31
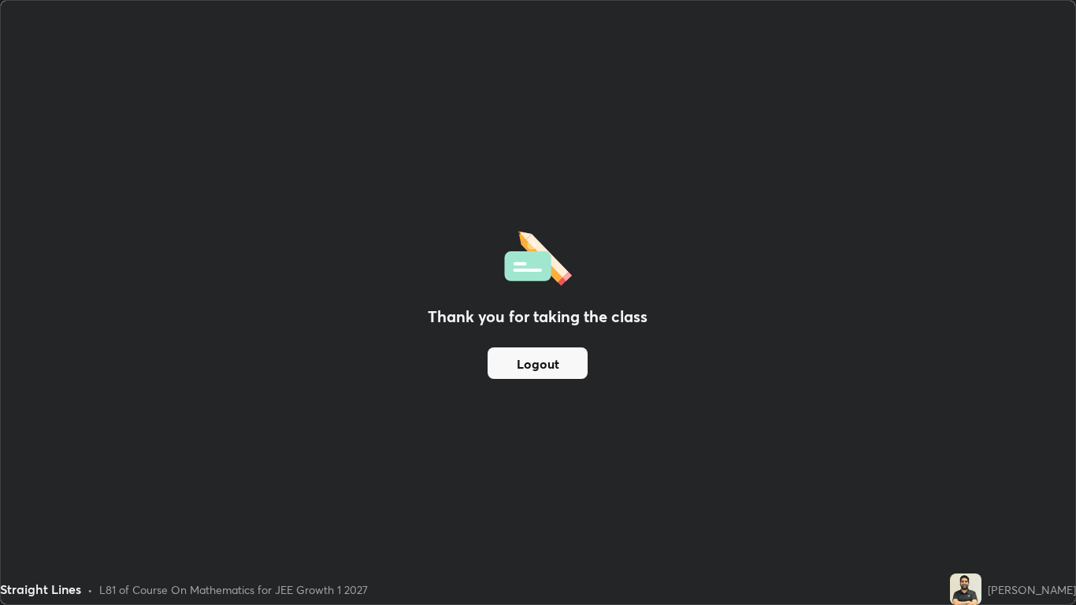
click at [531, 357] on button "Logout" at bounding box center [537, 362] width 100 height 31
